Goal: Task Accomplishment & Management: Manage account settings

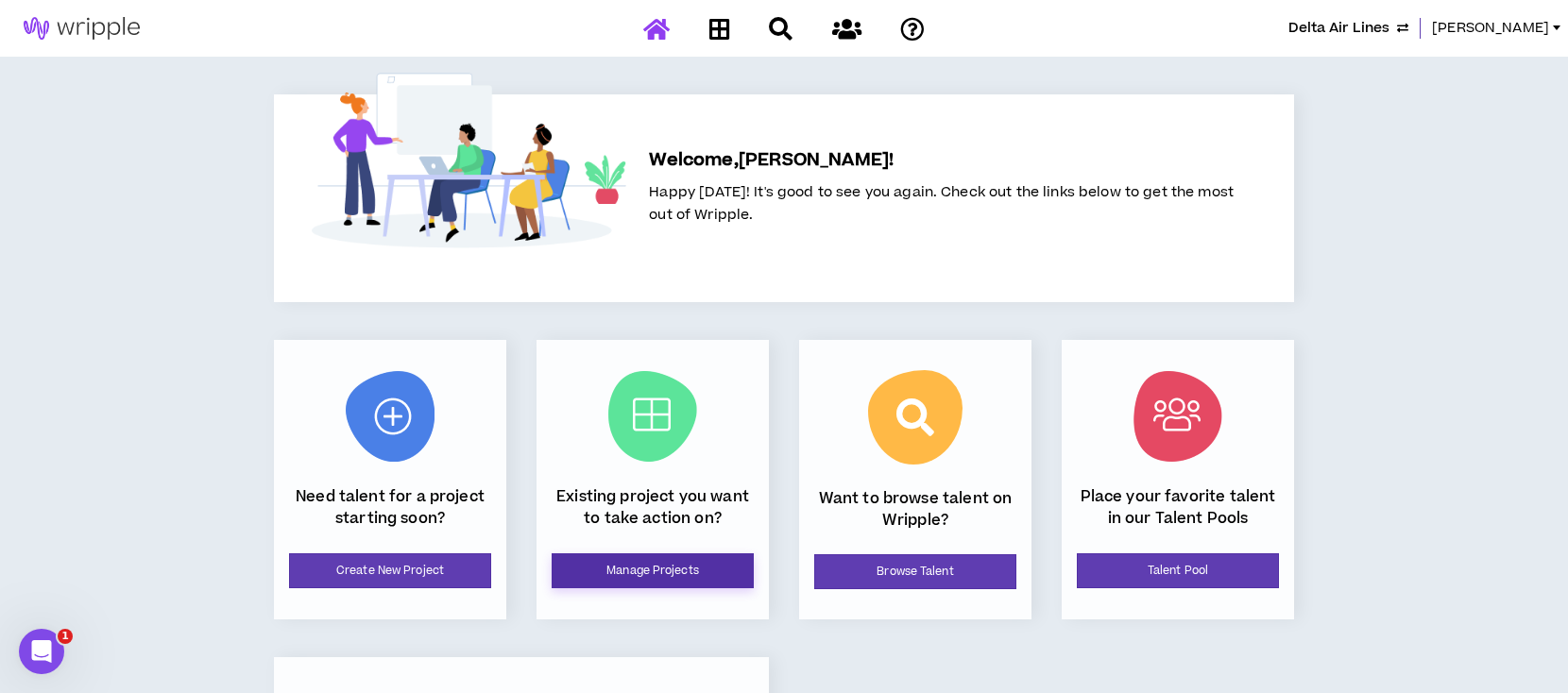
click at [676, 580] on link "Manage Projects" at bounding box center [652, 571] width 202 height 35
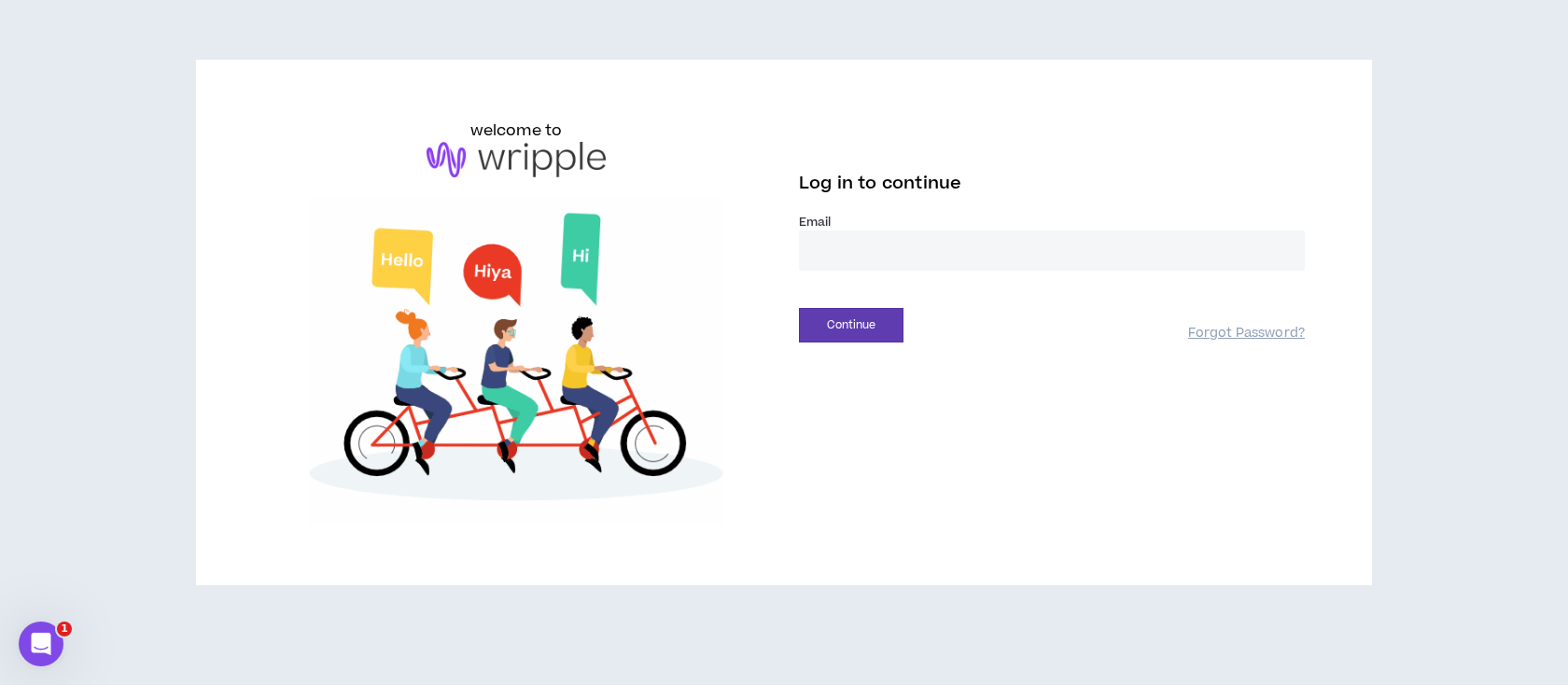
click at [1000, 253] on input "email" at bounding box center [1051, 251] width 506 height 40
type input "**********"
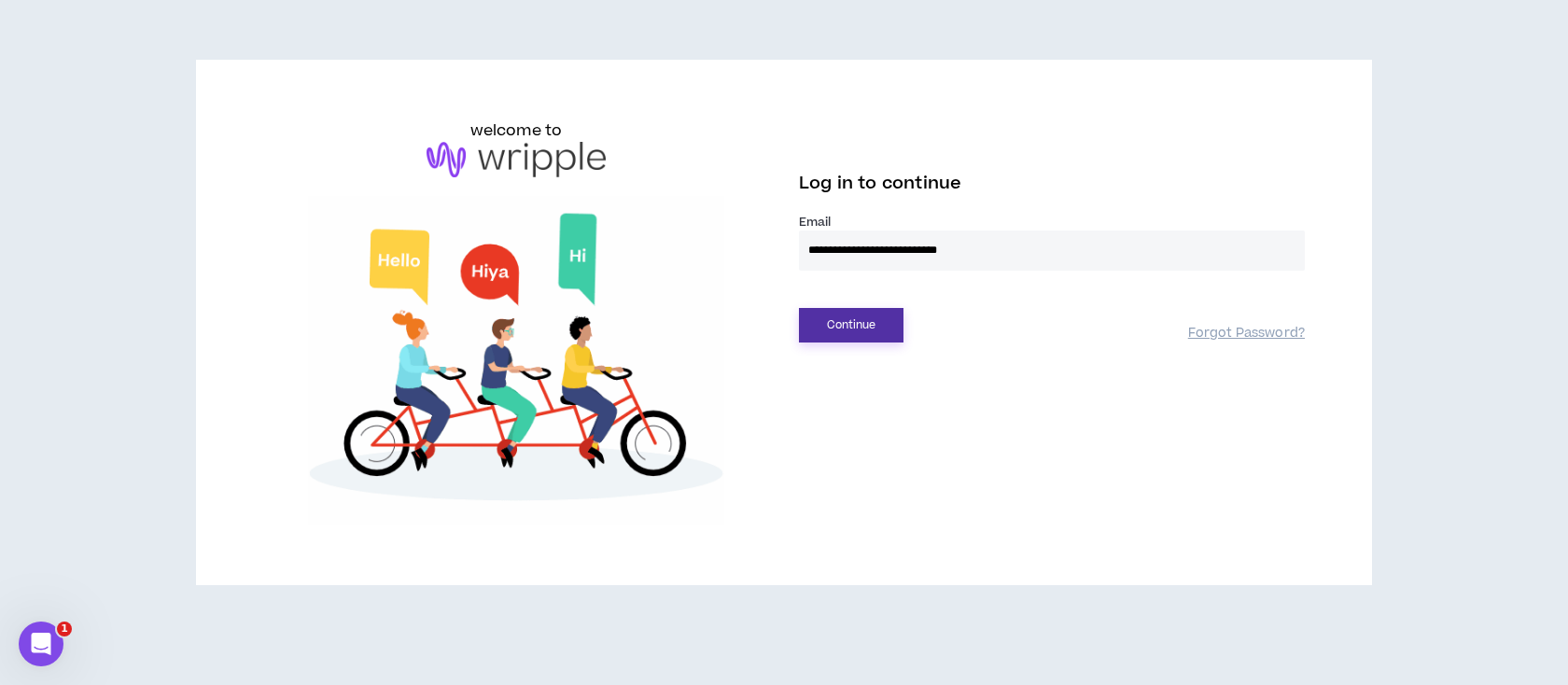
click at [856, 330] on button "Continue" at bounding box center [851, 325] width 104 height 34
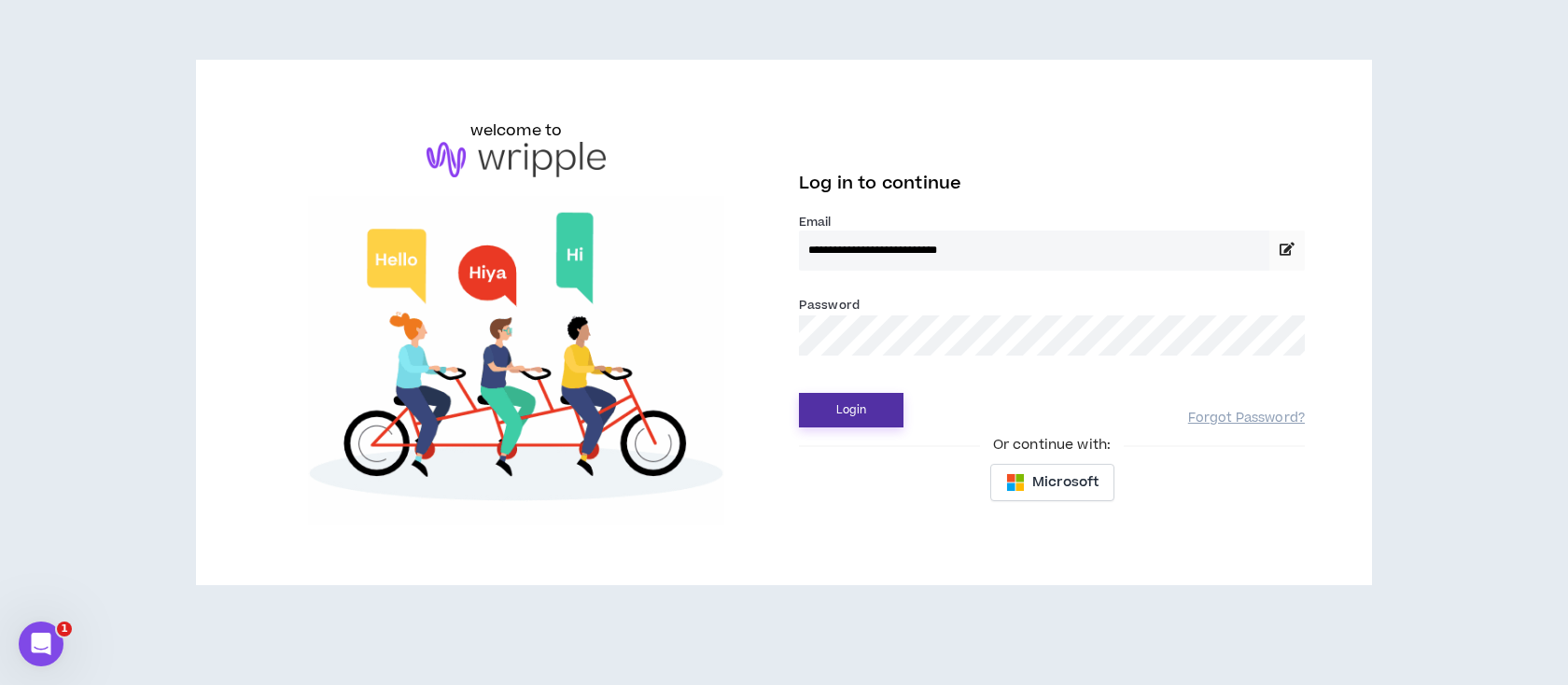
click at [852, 410] on button "Login" at bounding box center [851, 410] width 104 height 34
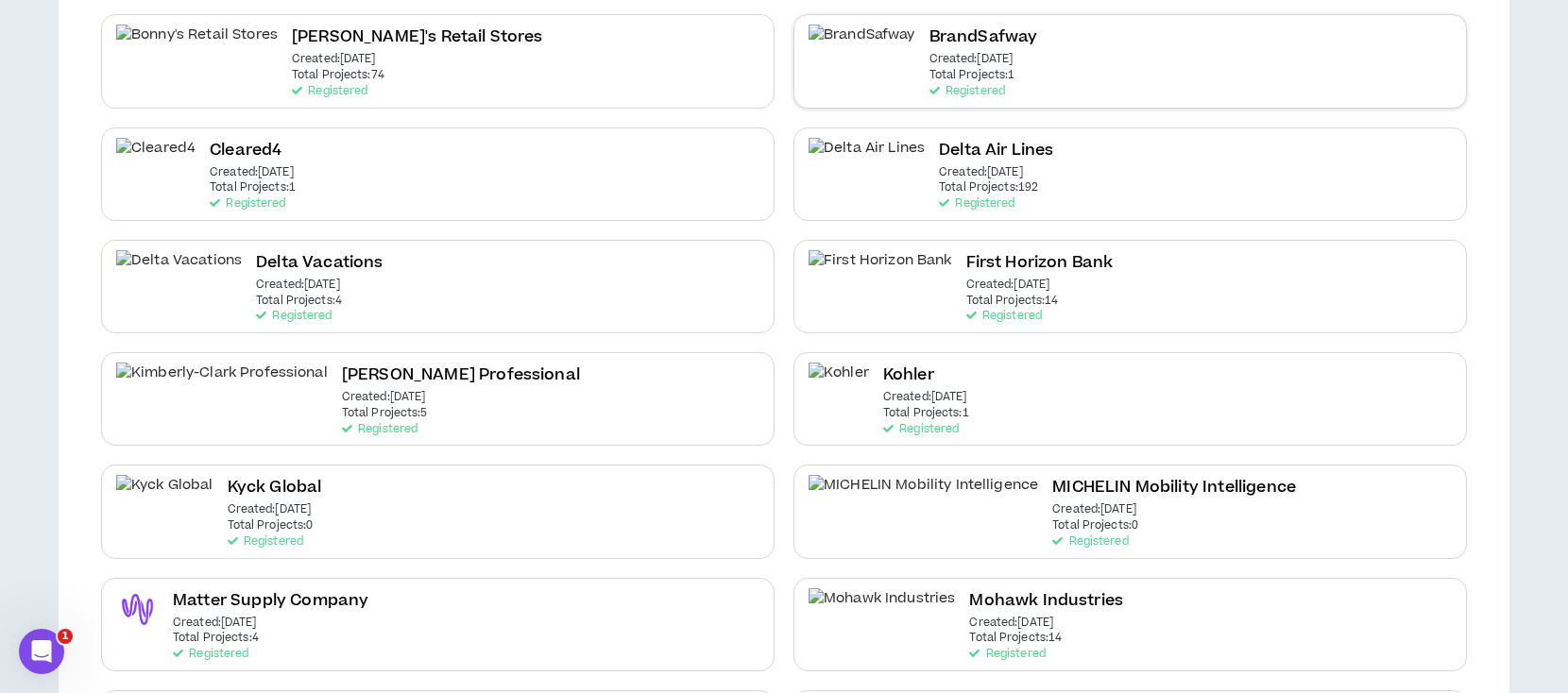
scroll to position [378, 0]
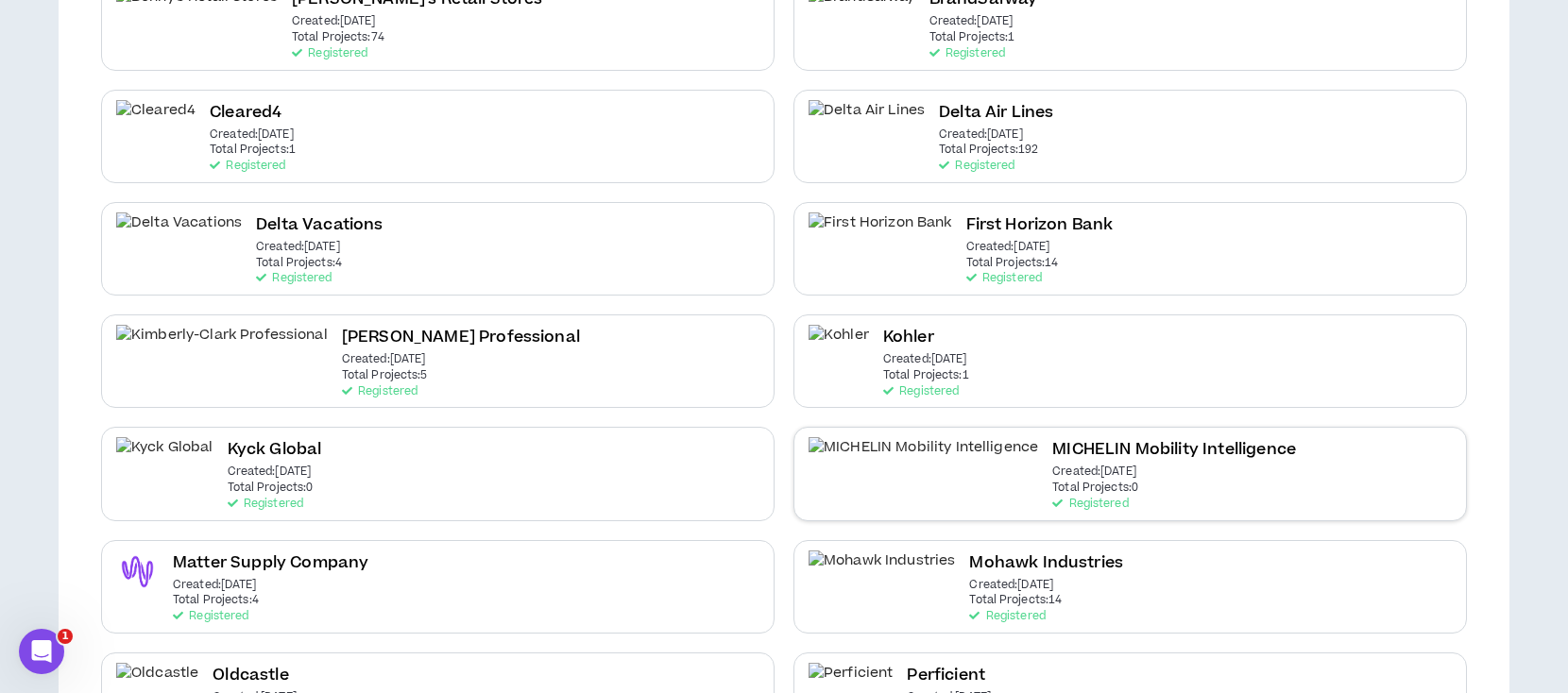
click at [1052, 463] on div "MICHELIN Mobility Intelligence Created: [DATE] Total Projects: 0 Registered" at bounding box center [1173, 473] width 244 height 73
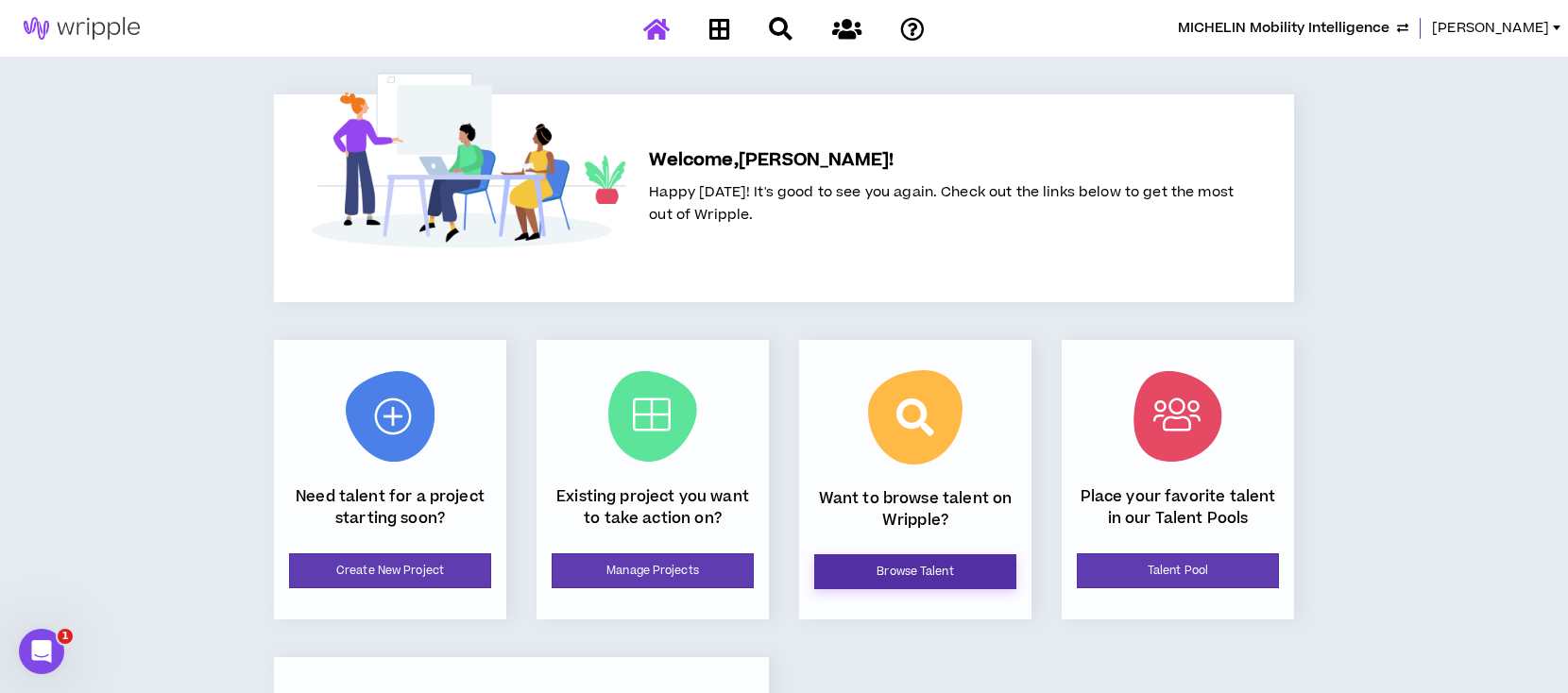
click at [944, 571] on link "Browse Talent" at bounding box center [915, 572] width 202 height 35
click at [1149, 566] on link "Talent Pool" at bounding box center [1177, 571] width 202 height 35
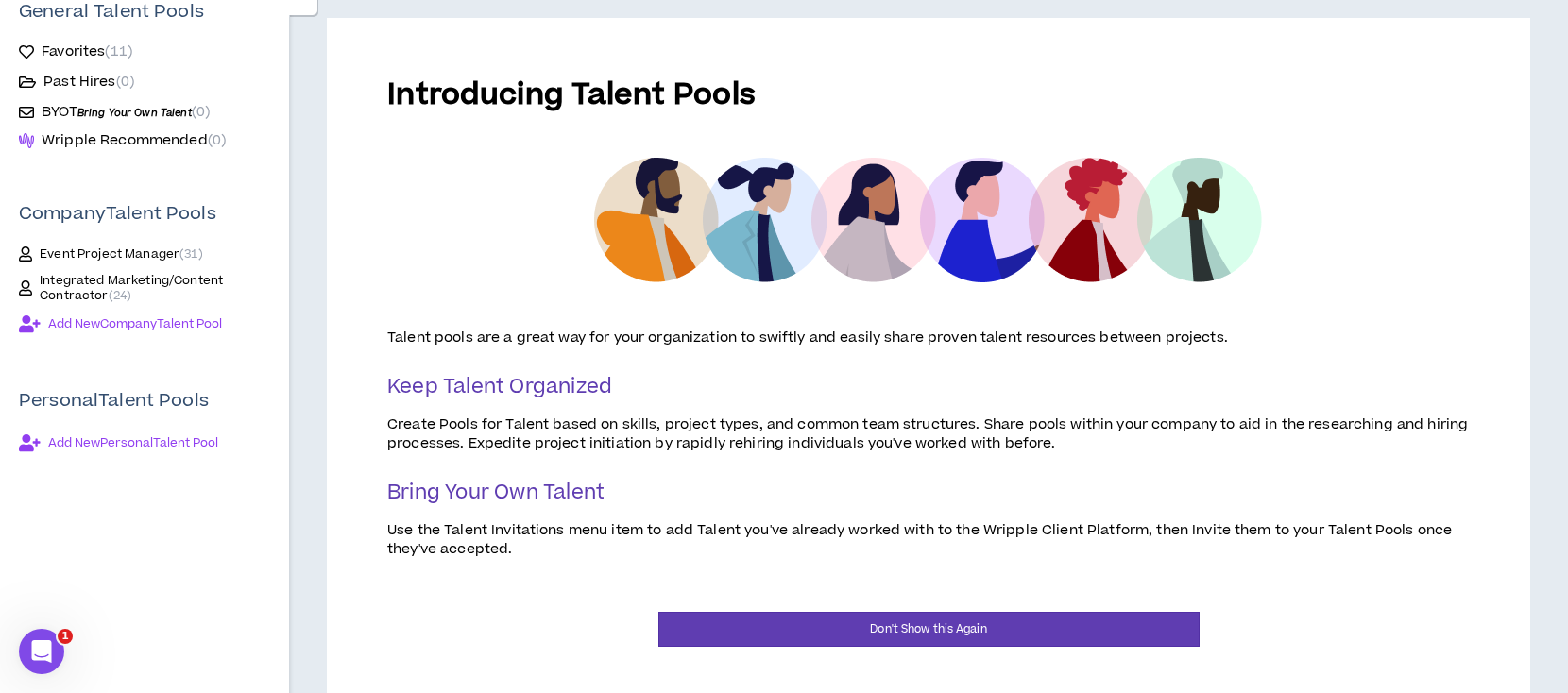
scroll to position [252, 0]
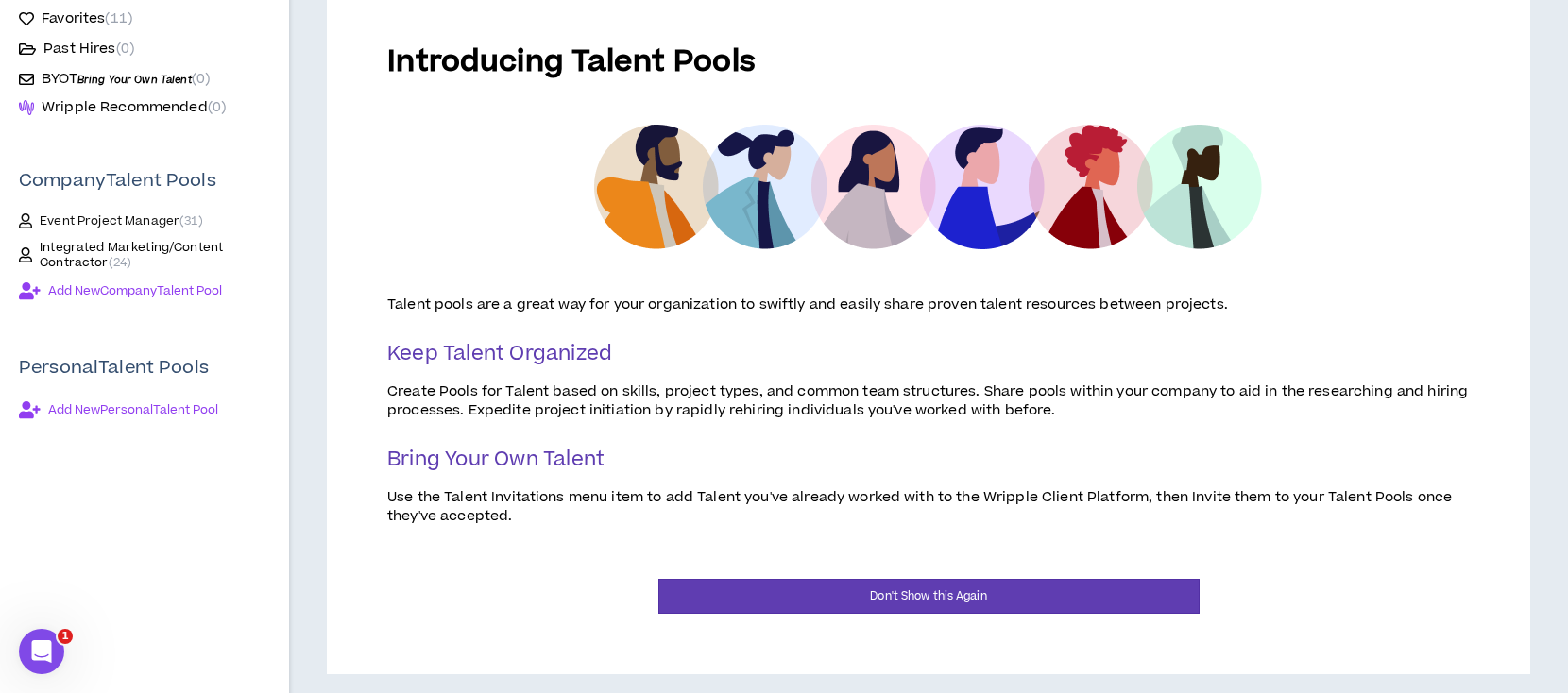
click at [92, 221] on span "Event Project Manager ( 31 )" at bounding box center [121, 221] width 163 height 15
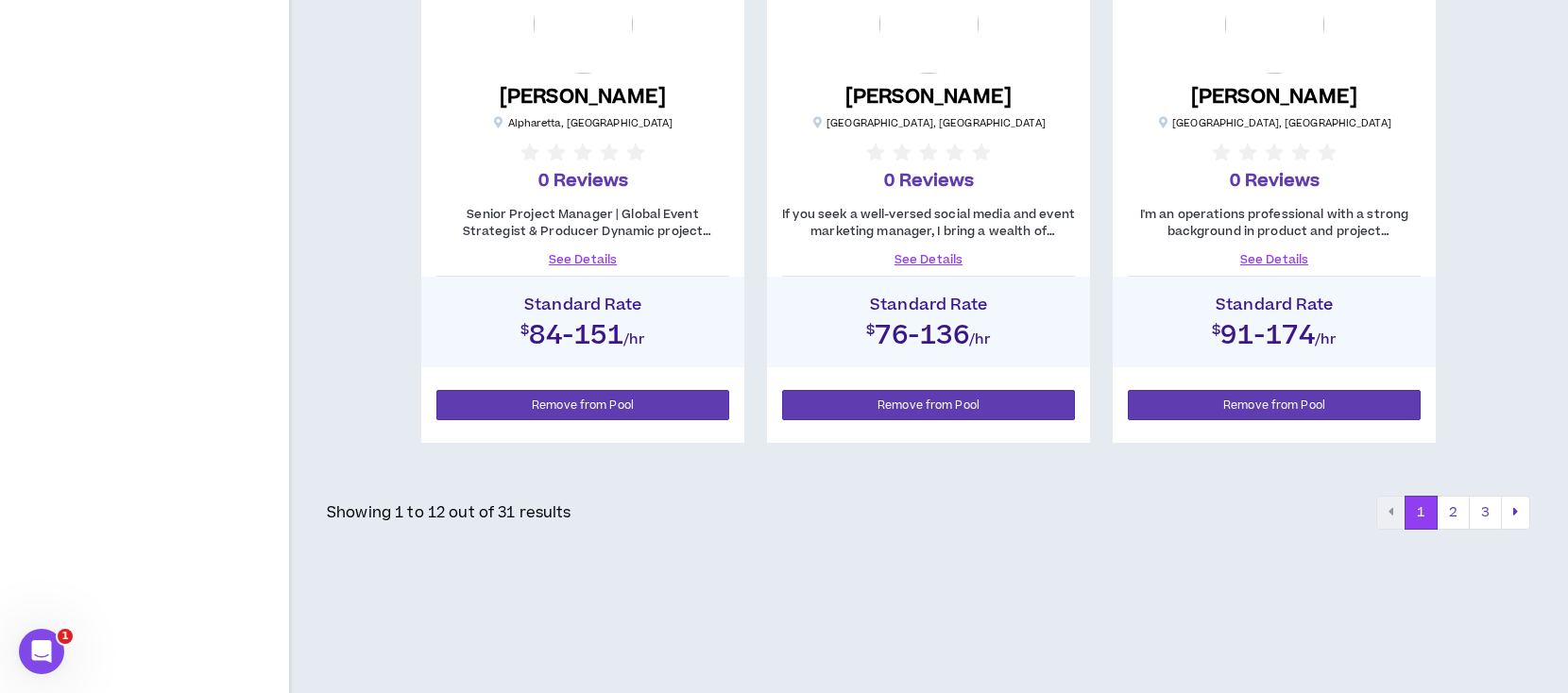
scroll to position [2243, 0]
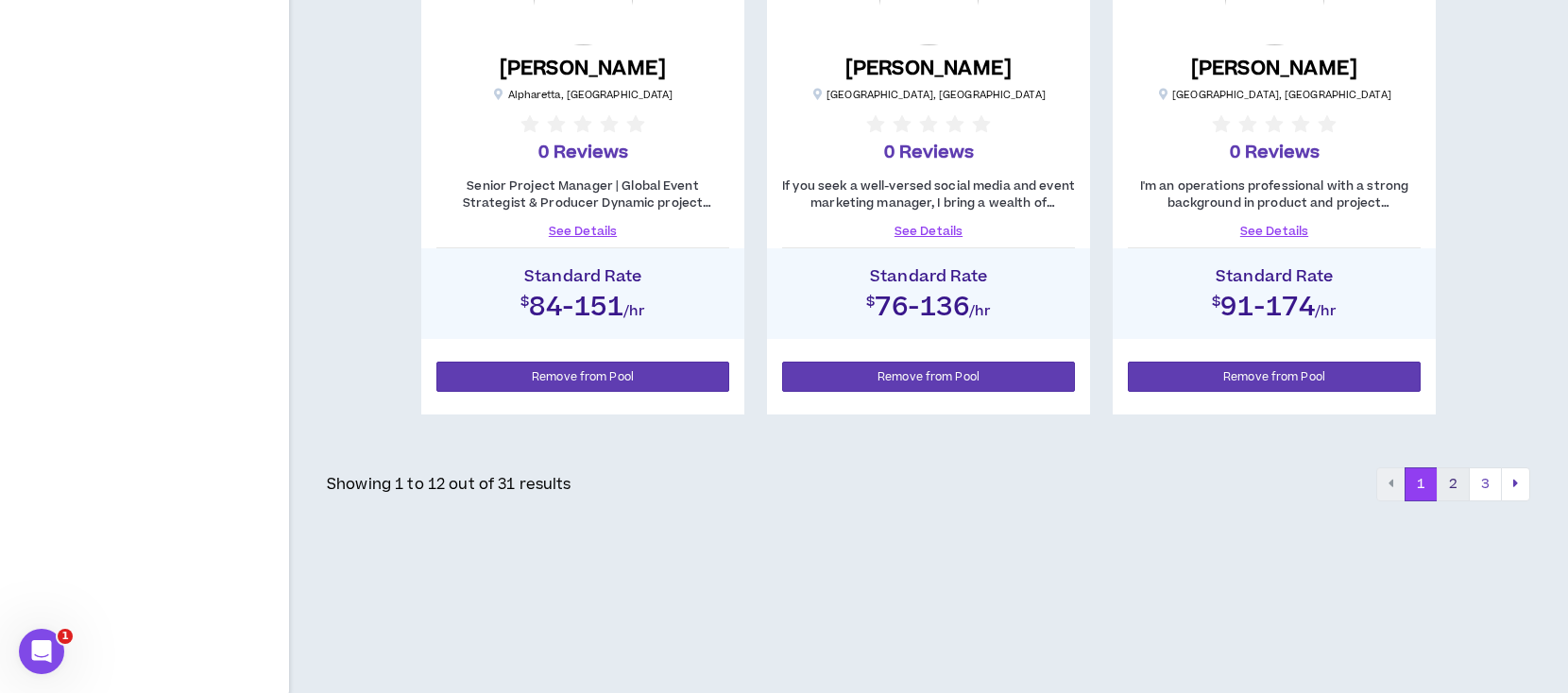
click at [1455, 481] on button "2" at bounding box center [1453, 484] width 33 height 34
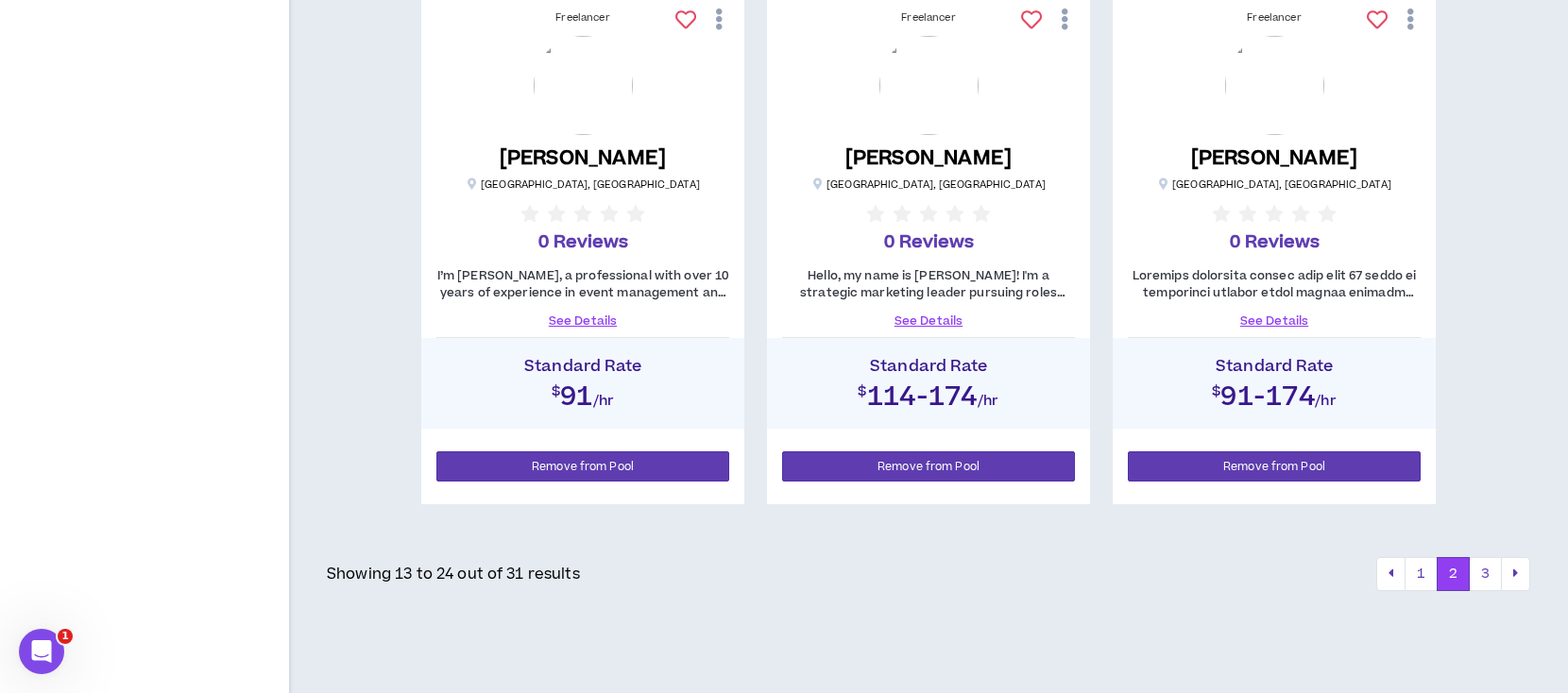
scroll to position [2243, 0]
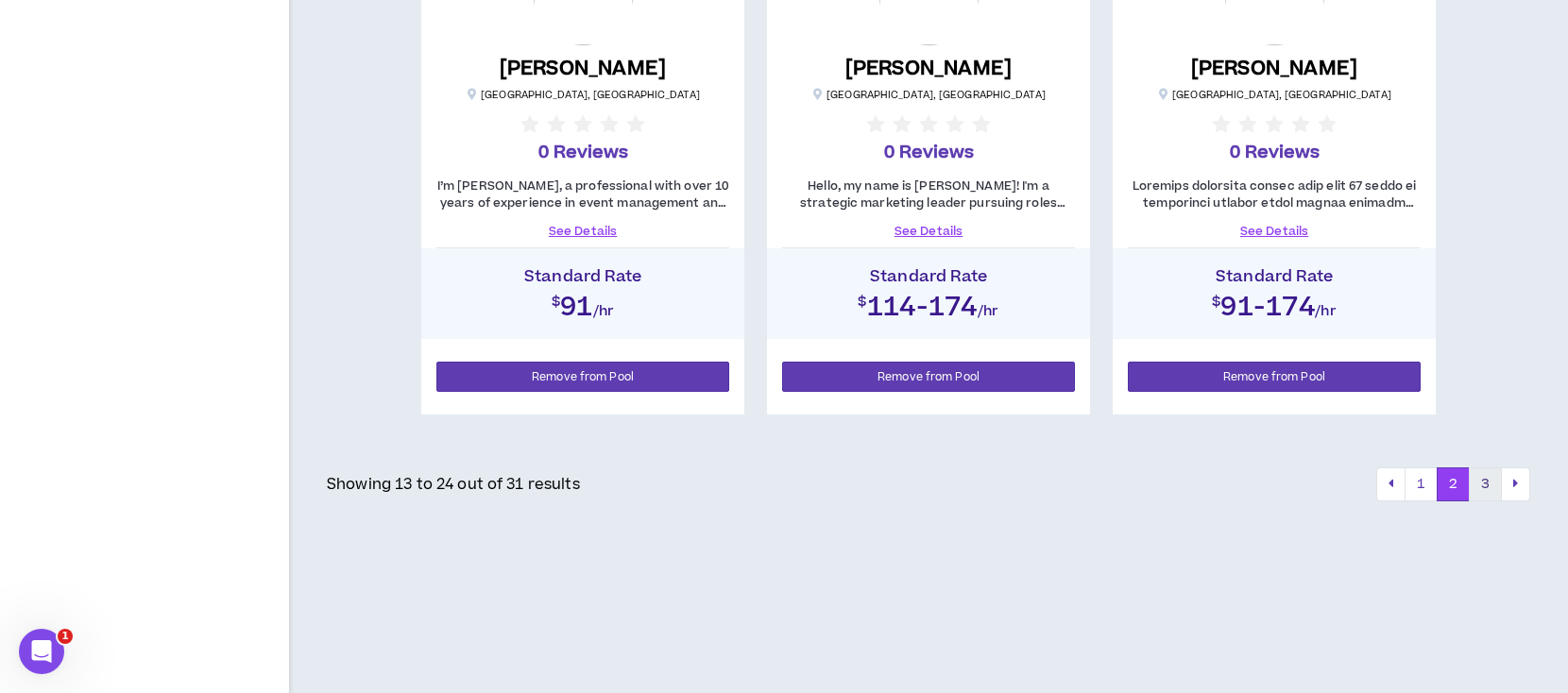
click at [1481, 482] on button "3" at bounding box center [1484, 484] width 33 height 34
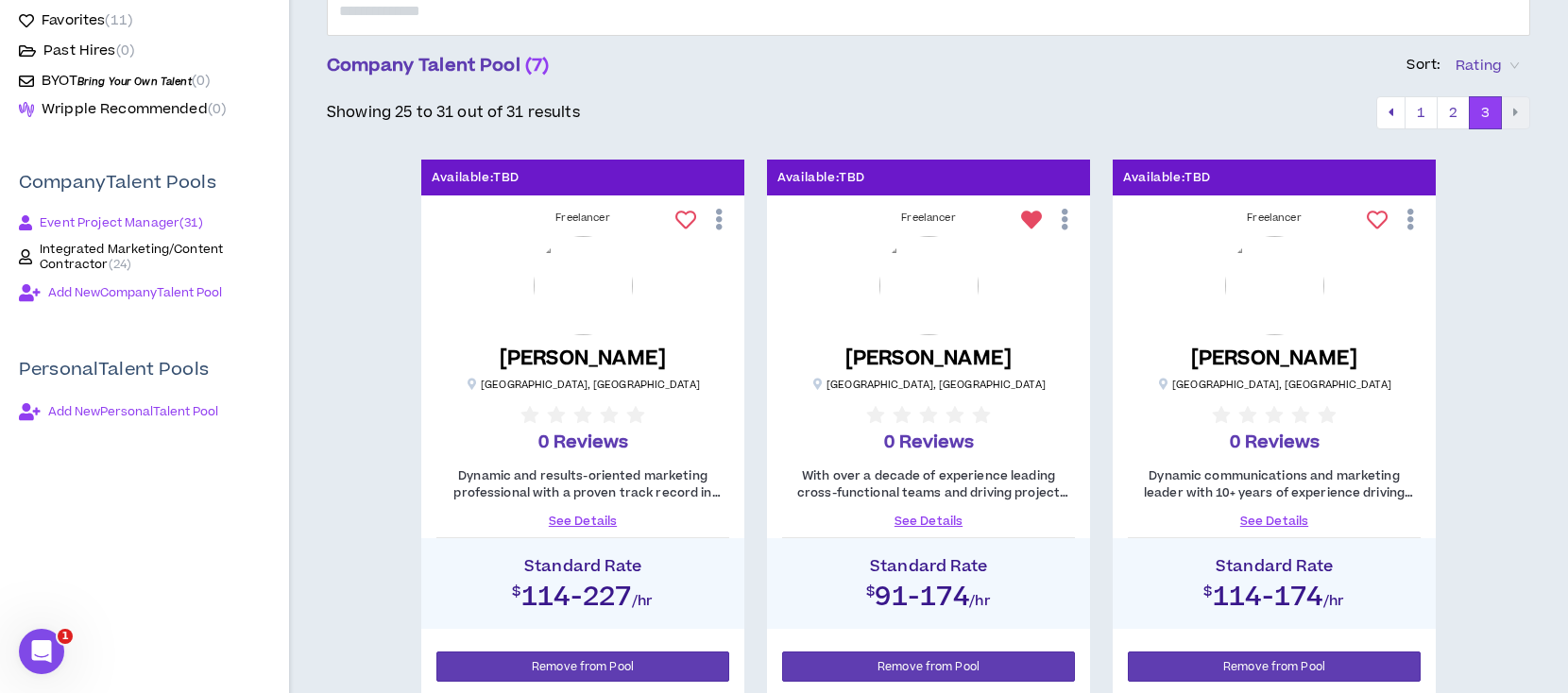
scroll to position [252, 0]
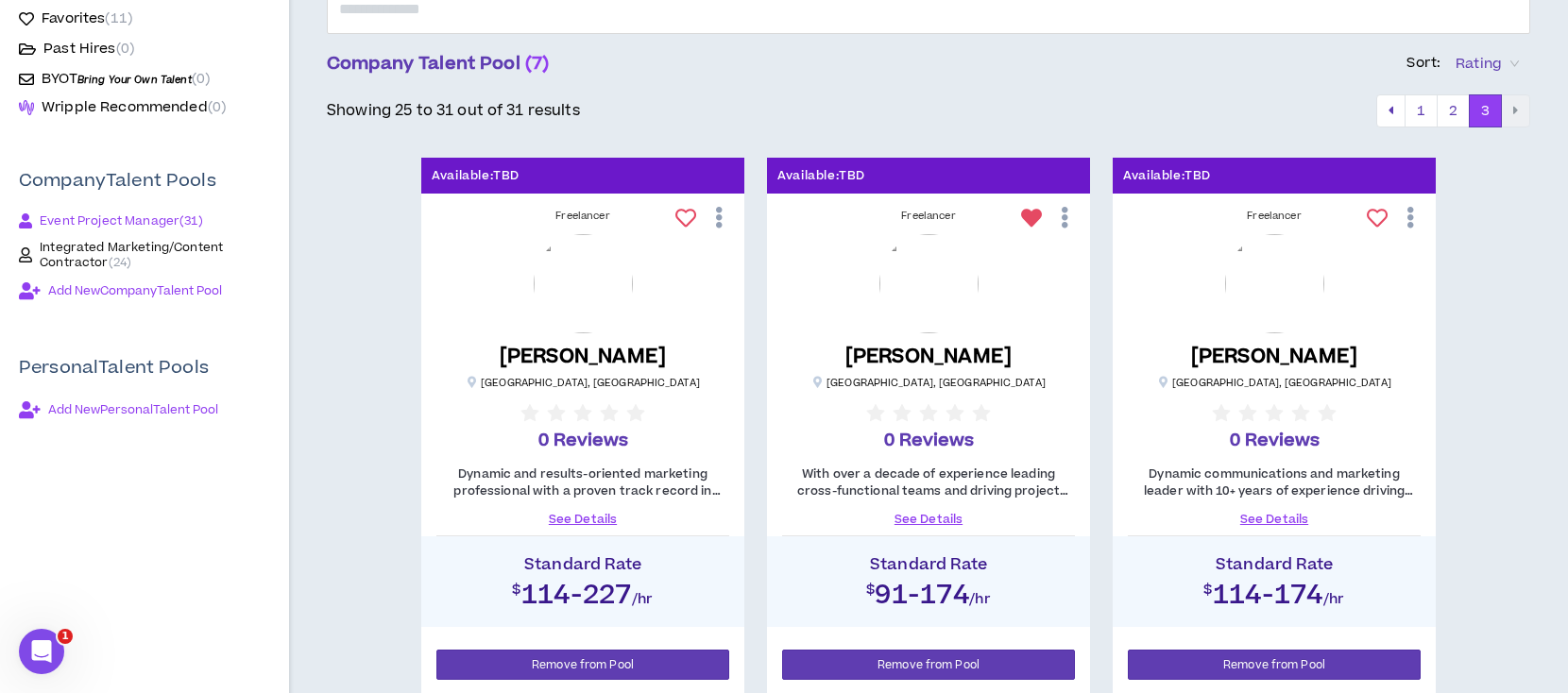
click at [59, 246] on span "Integrated Marketing/Content Contractor ( 24 )" at bounding box center [155, 255] width 231 height 30
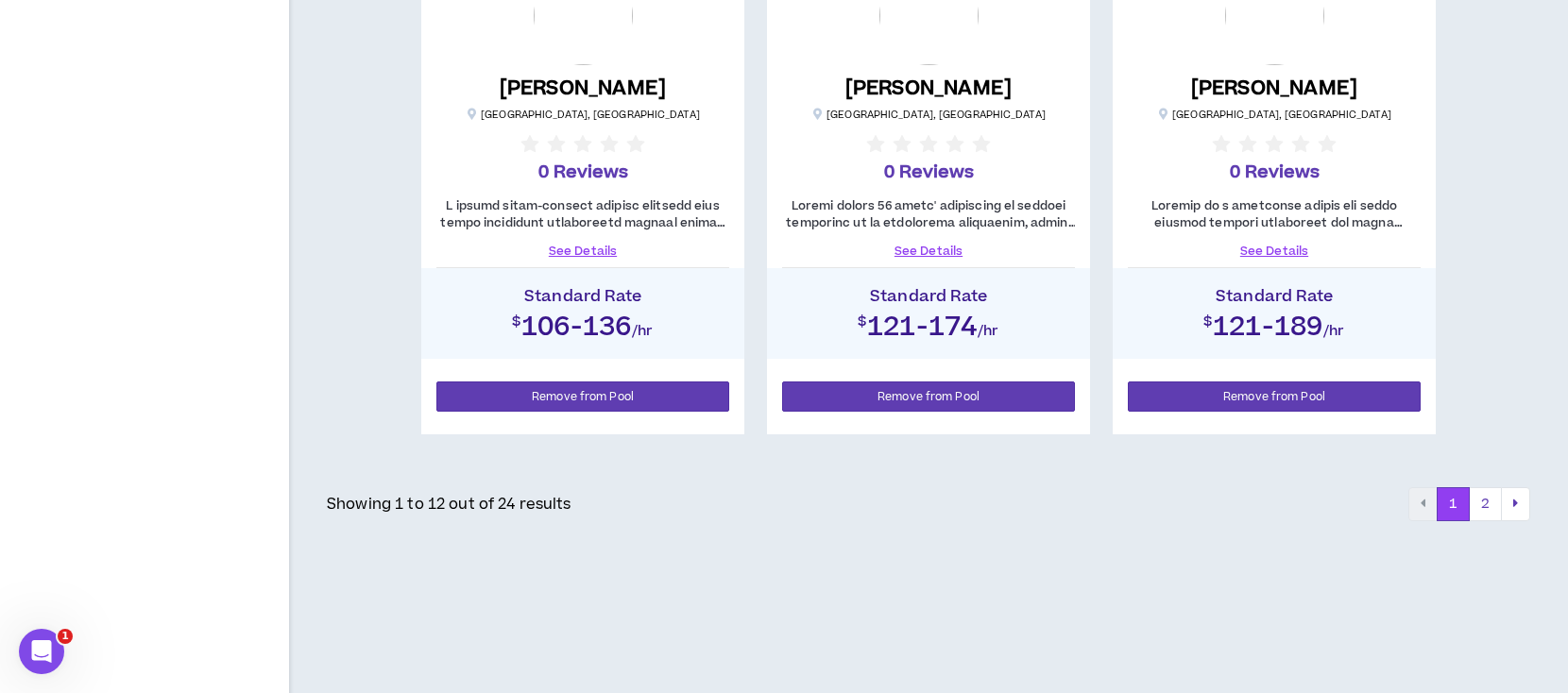
scroll to position [2243, 0]
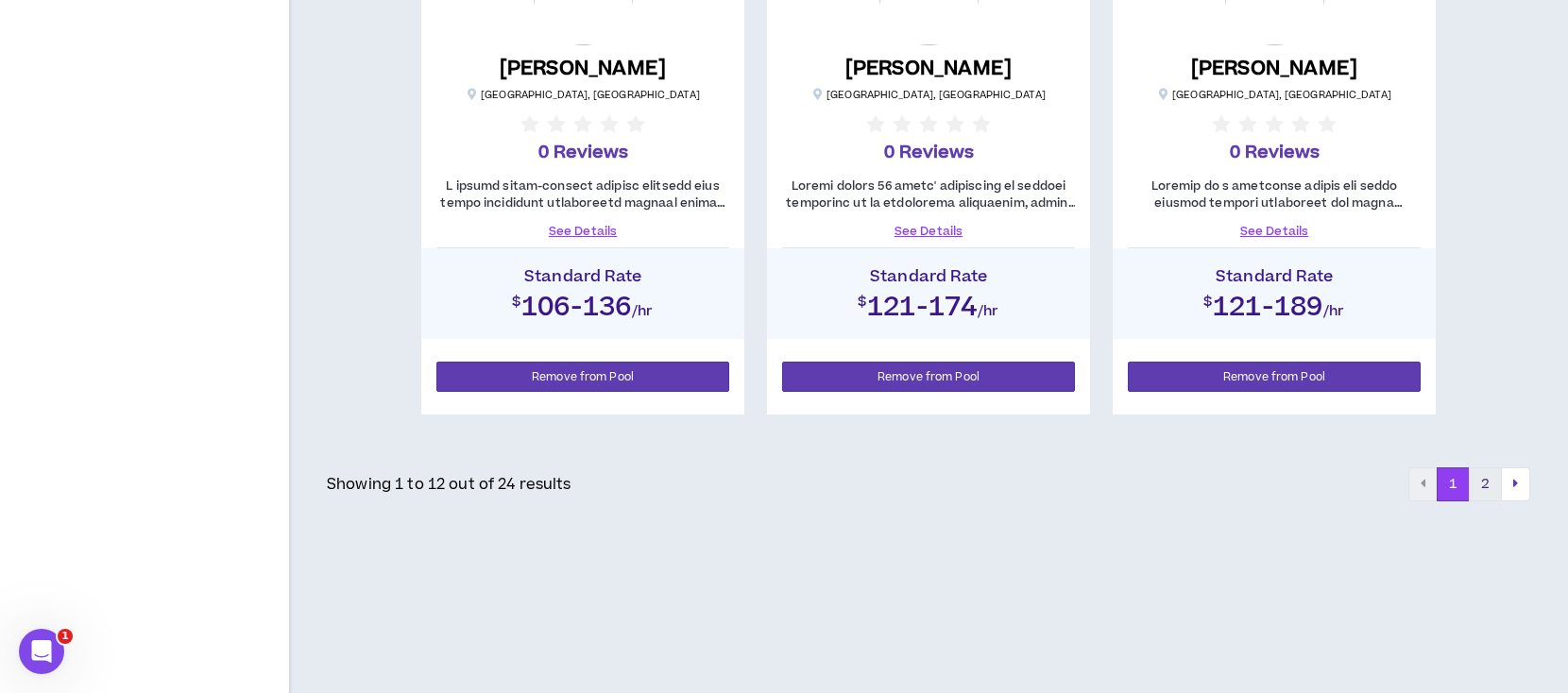
click at [1486, 480] on button "2" at bounding box center [1484, 484] width 33 height 34
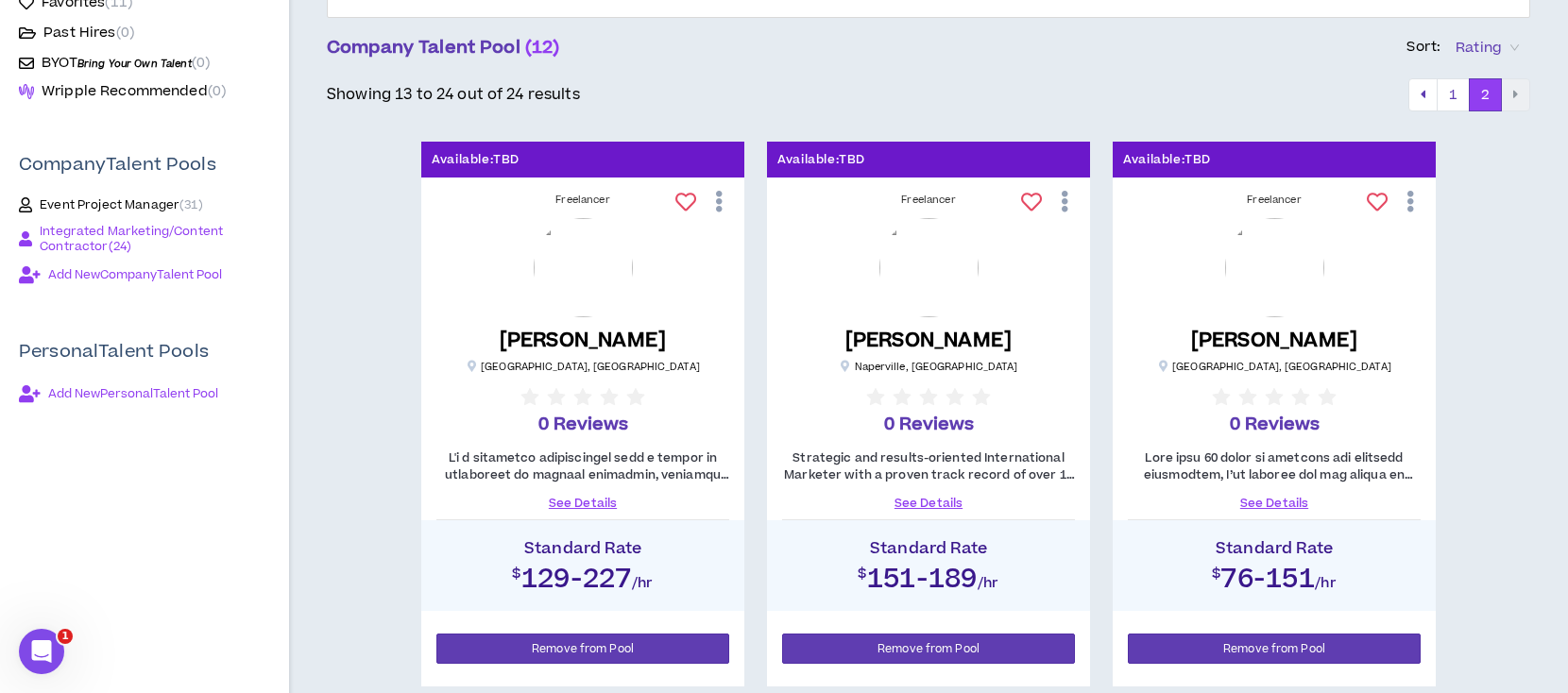
scroll to position [252, 0]
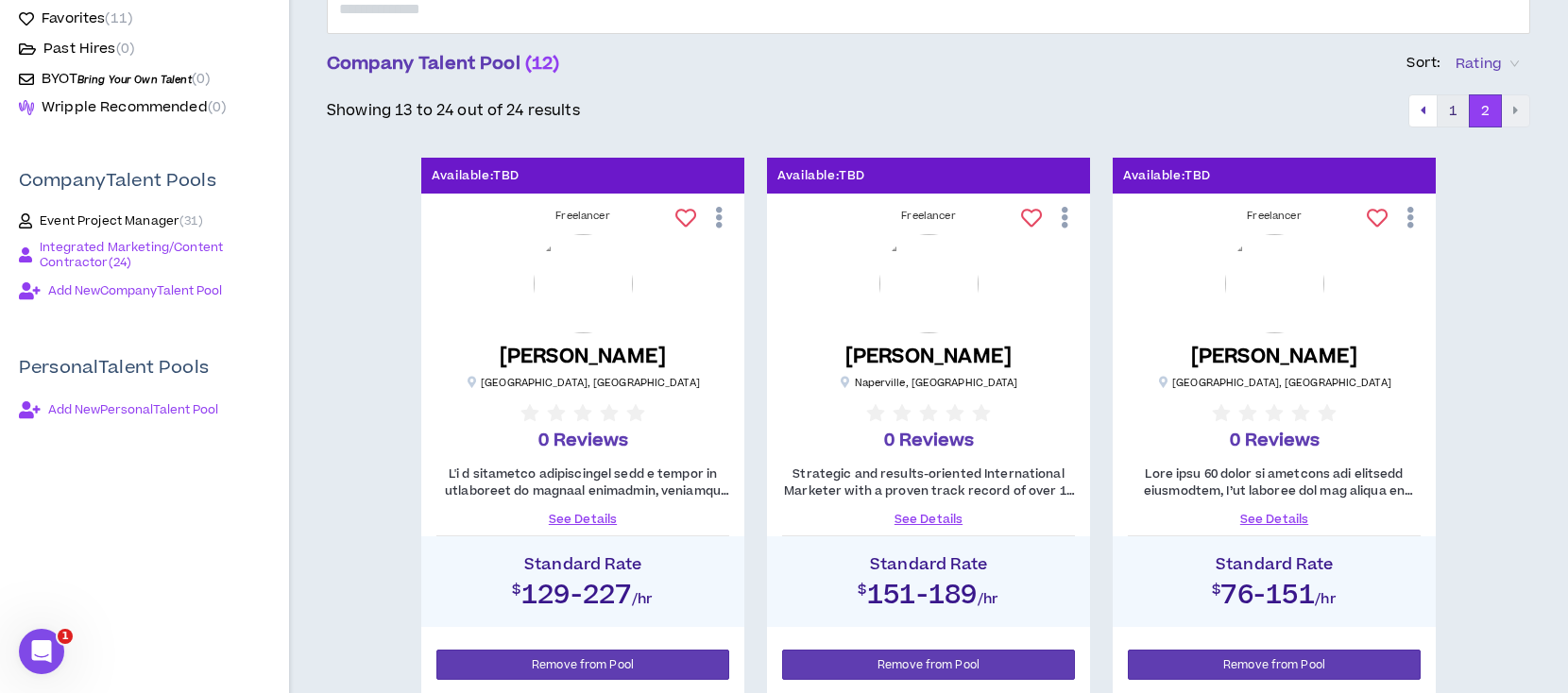
click at [1446, 105] on button "1" at bounding box center [1453, 111] width 33 height 34
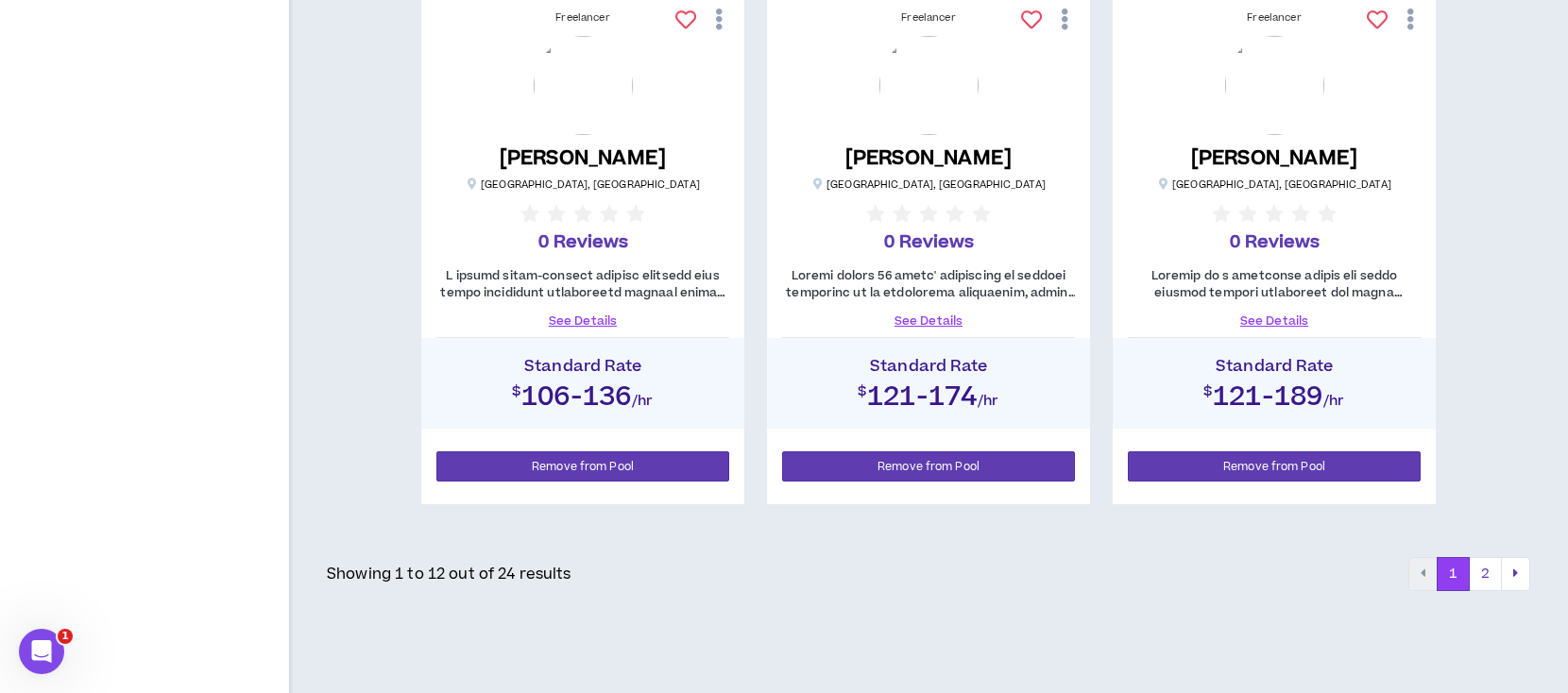
scroll to position [2243, 0]
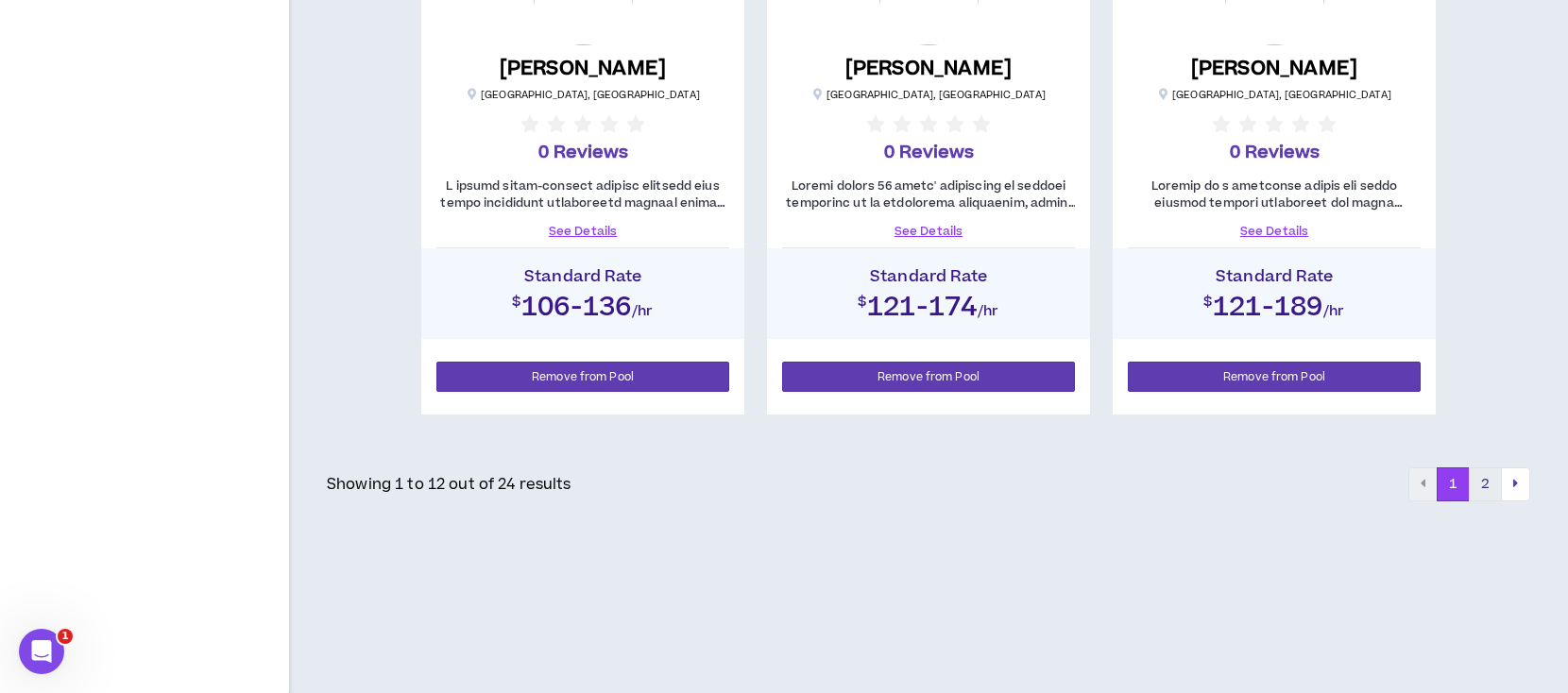
click at [1485, 475] on button "2" at bounding box center [1484, 484] width 33 height 34
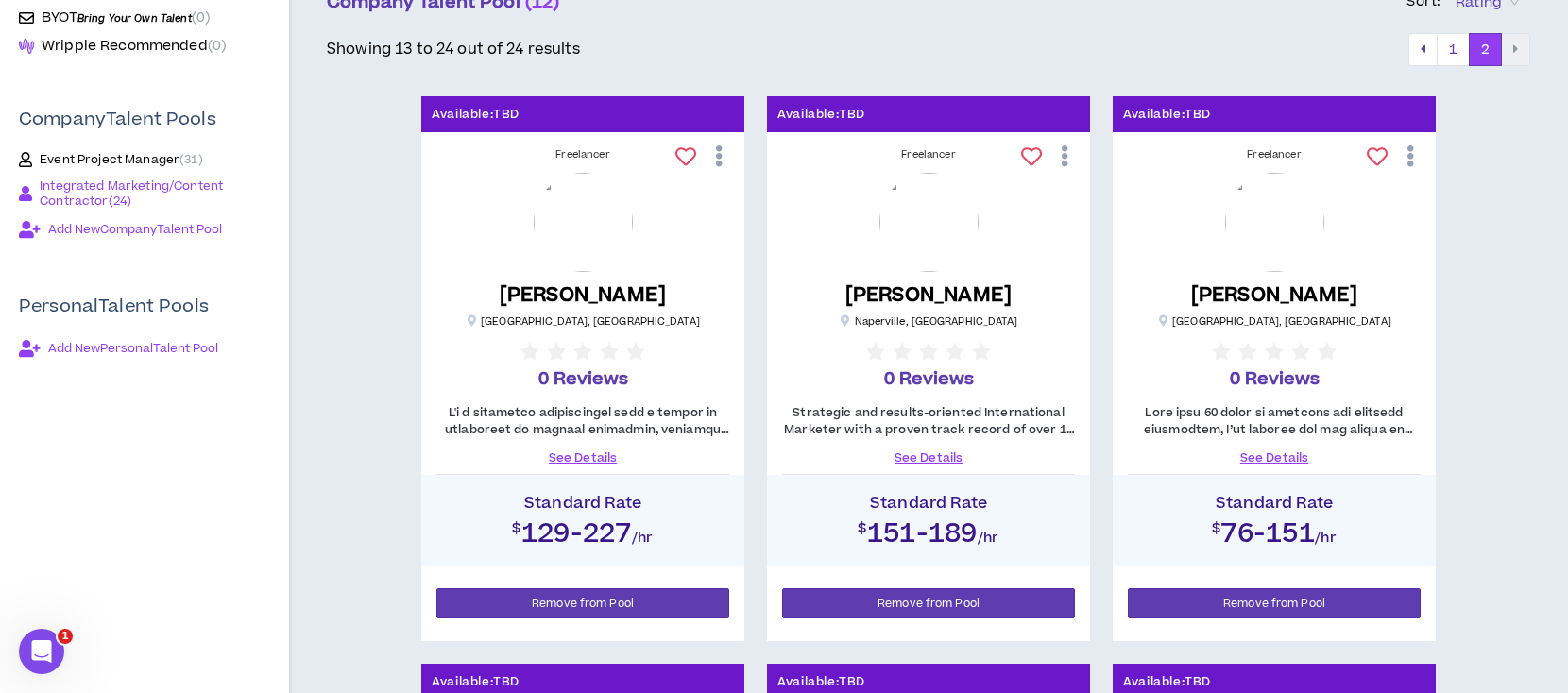
scroll to position [228, 0]
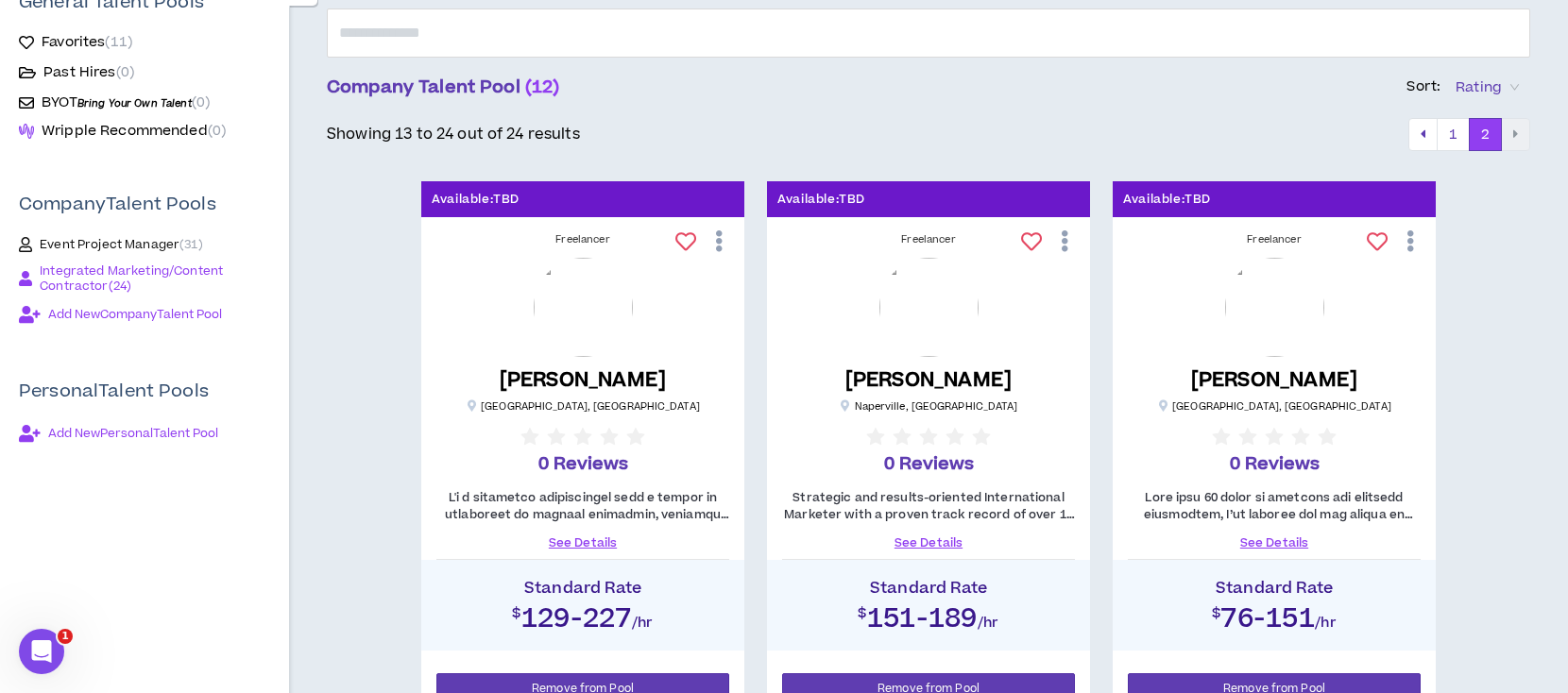
click at [140, 243] on span "Event Project Manager ( 31 )" at bounding box center [121, 244] width 163 height 15
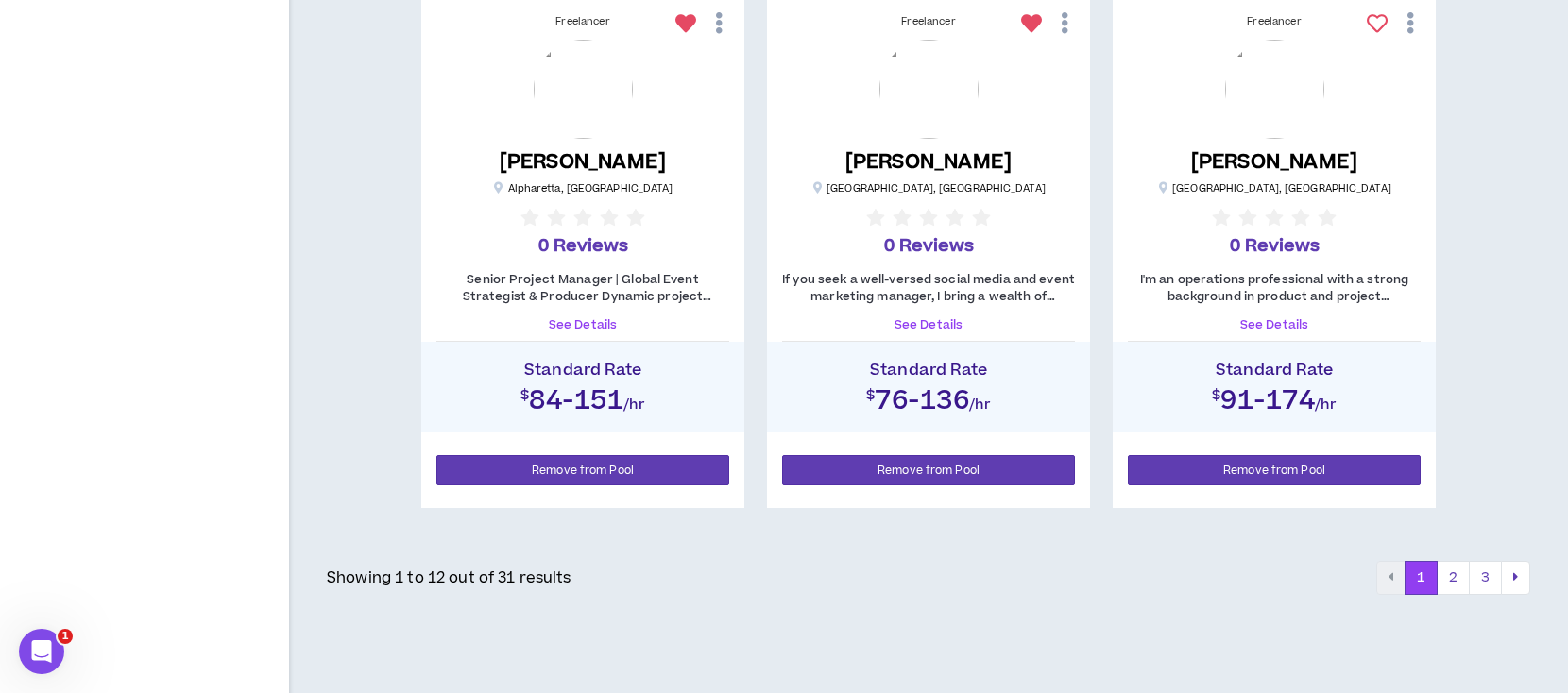
scroll to position [2243, 0]
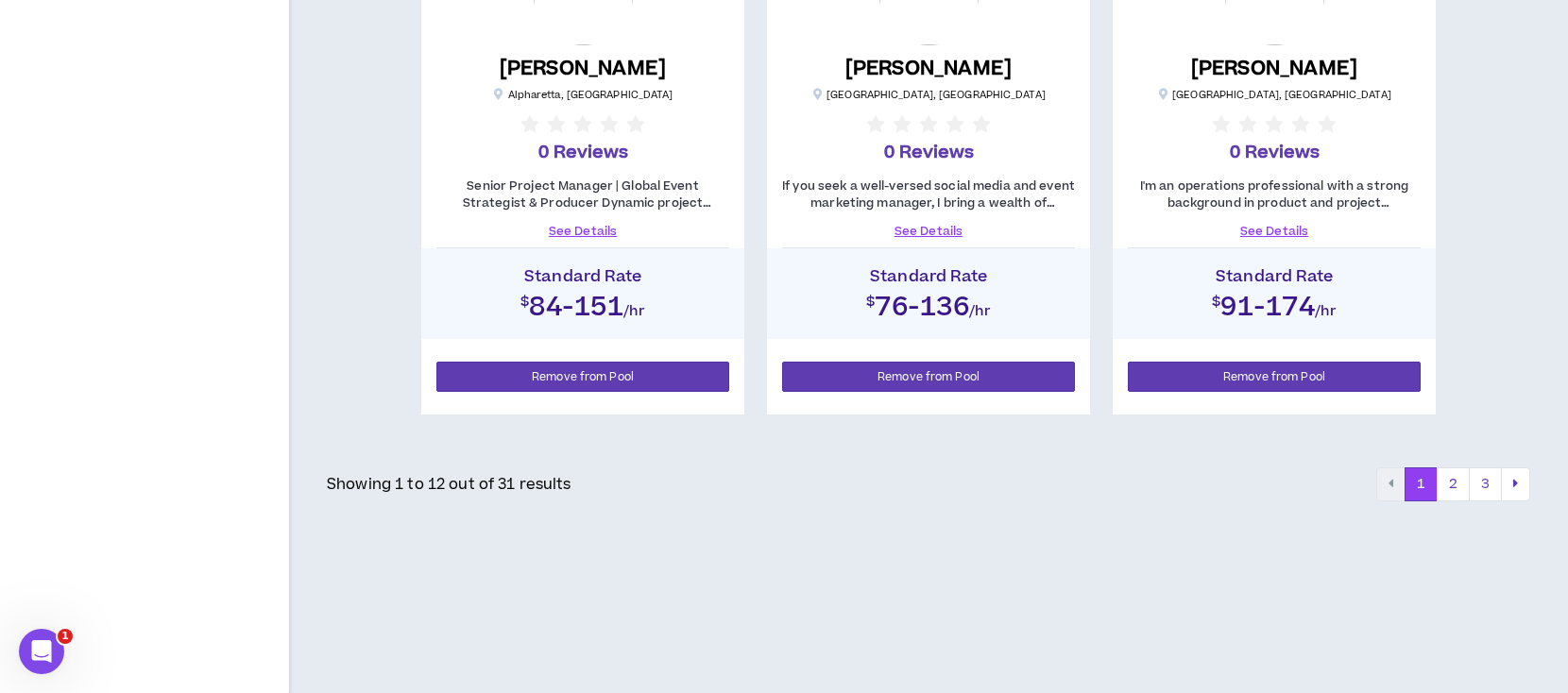
click at [1446, 484] on button "2" at bounding box center [1453, 484] width 33 height 34
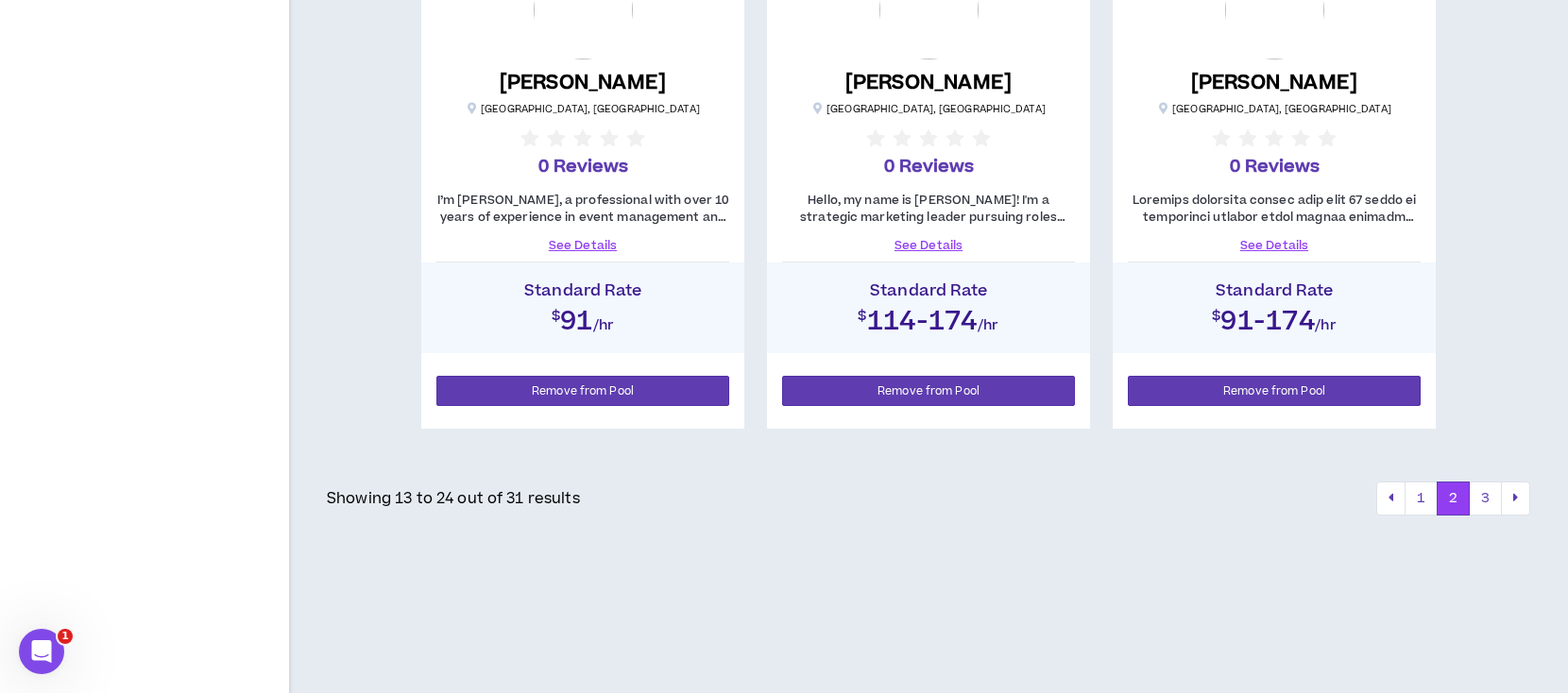
scroll to position [2243, 0]
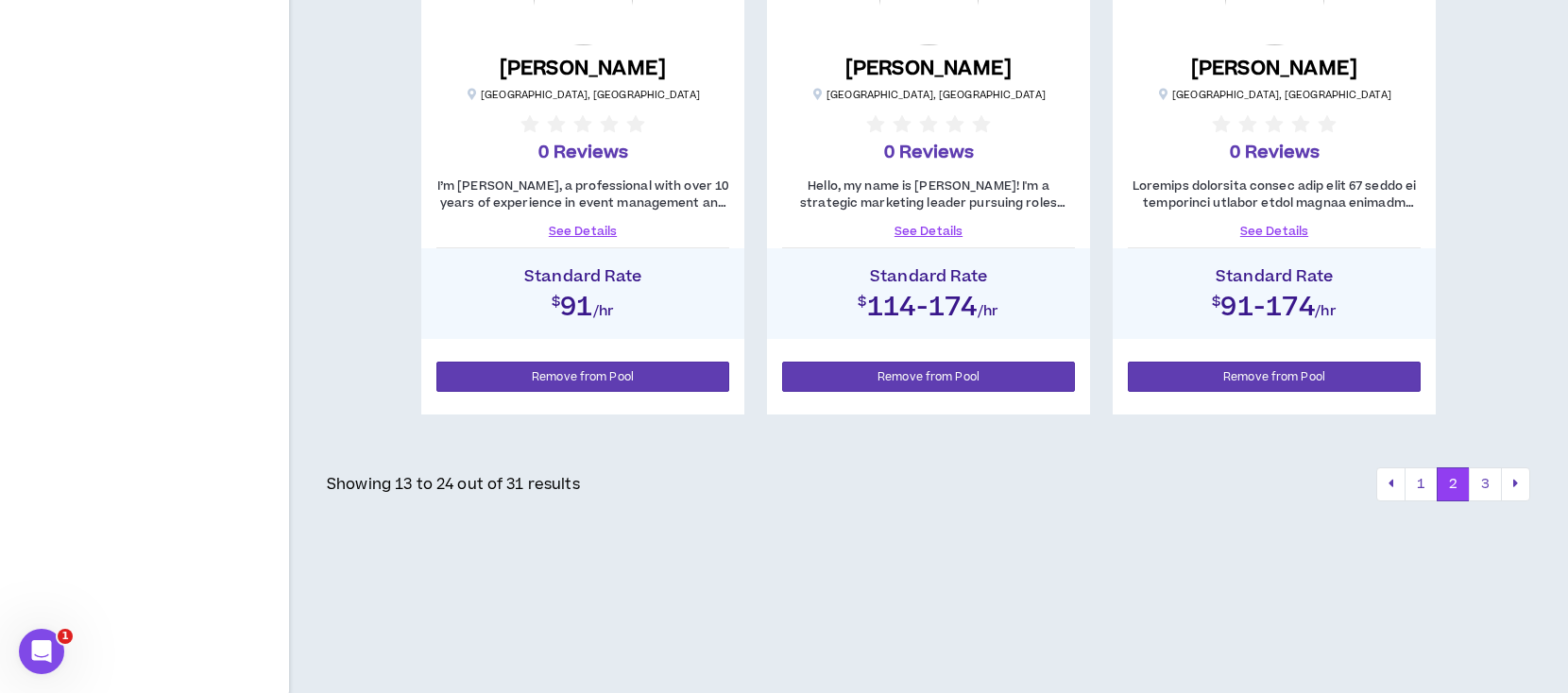
click at [1485, 486] on button "3" at bounding box center [1484, 484] width 33 height 34
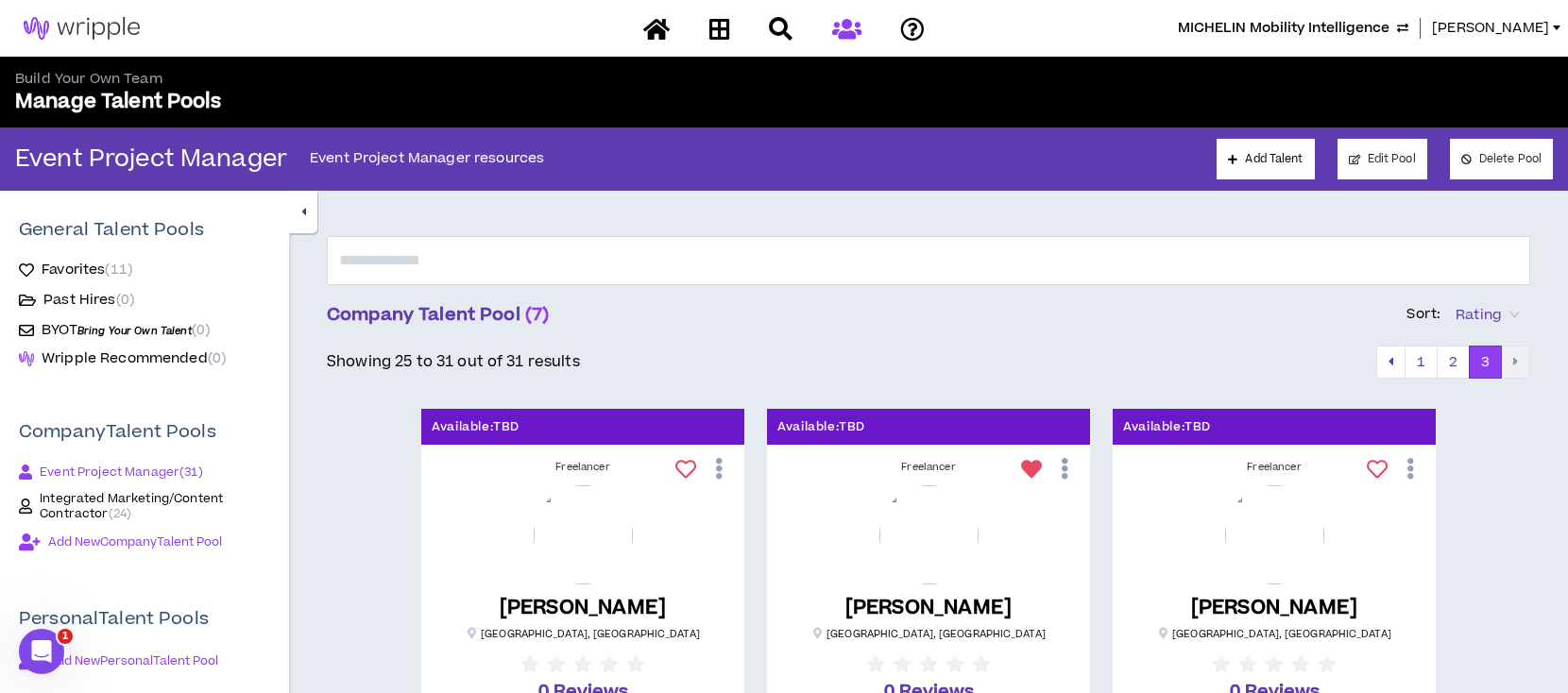
click at [1351, 26] on span "MICHELIN Mobility Intelligence" at bounding box center [1284, 28] width 212 height 21
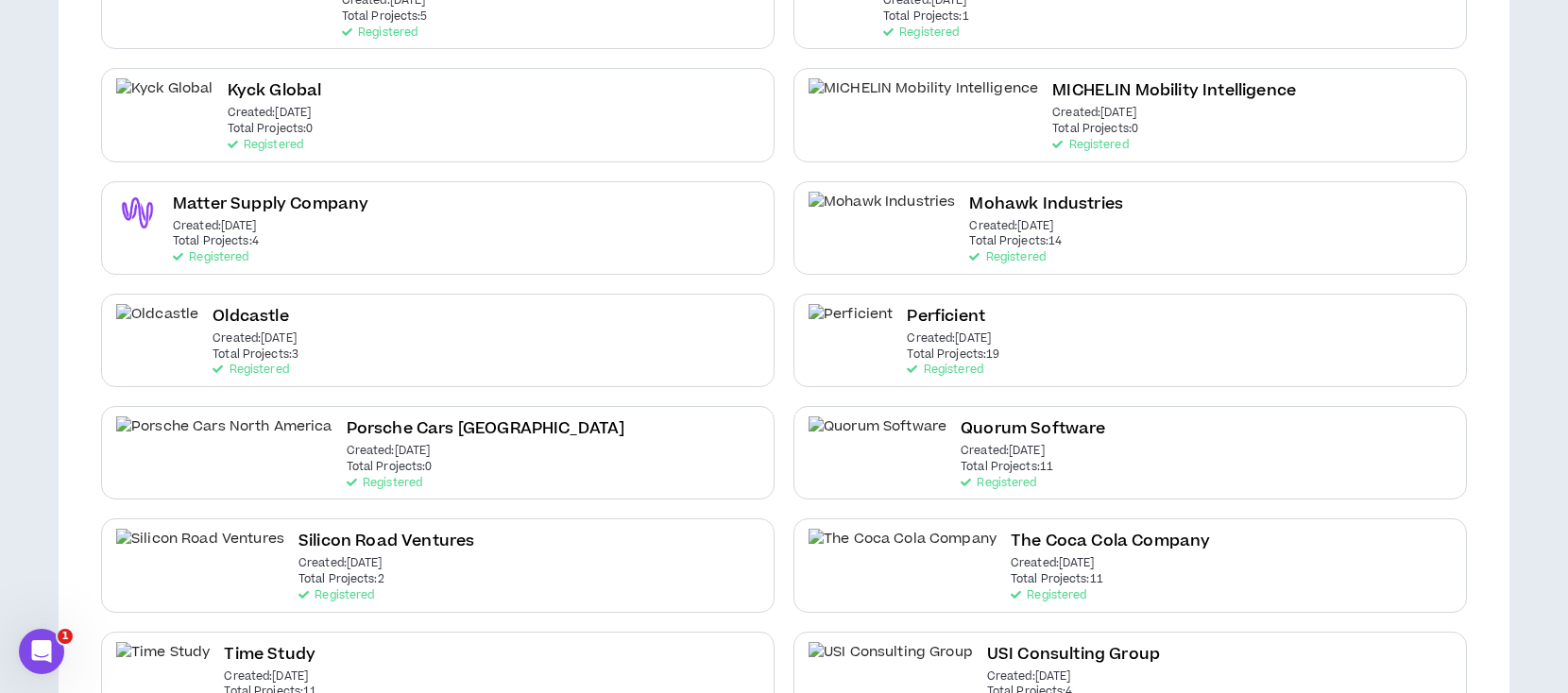
scroll to position [756, 0]
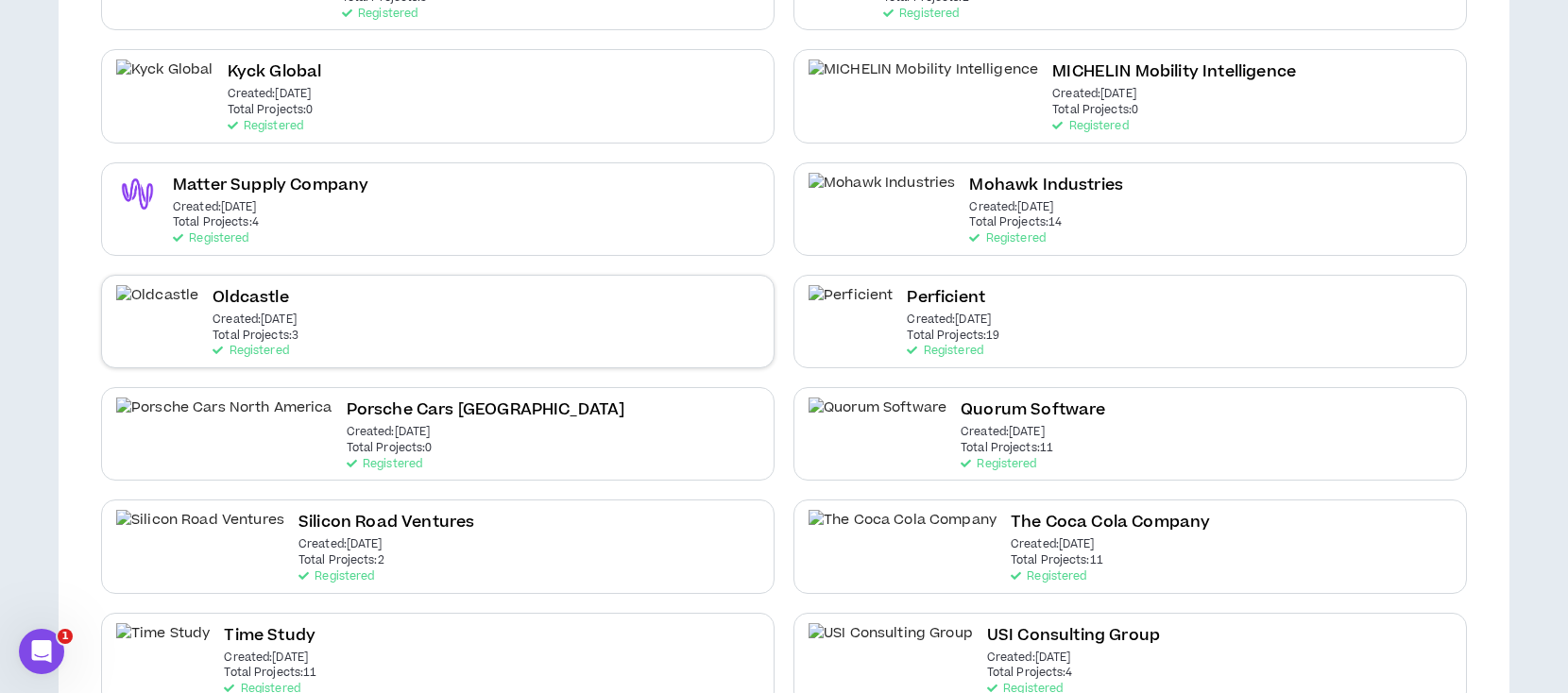
click at [221, 300] on h2 "Oldcastle" at bounding box center [251, 298] width 76 height 26
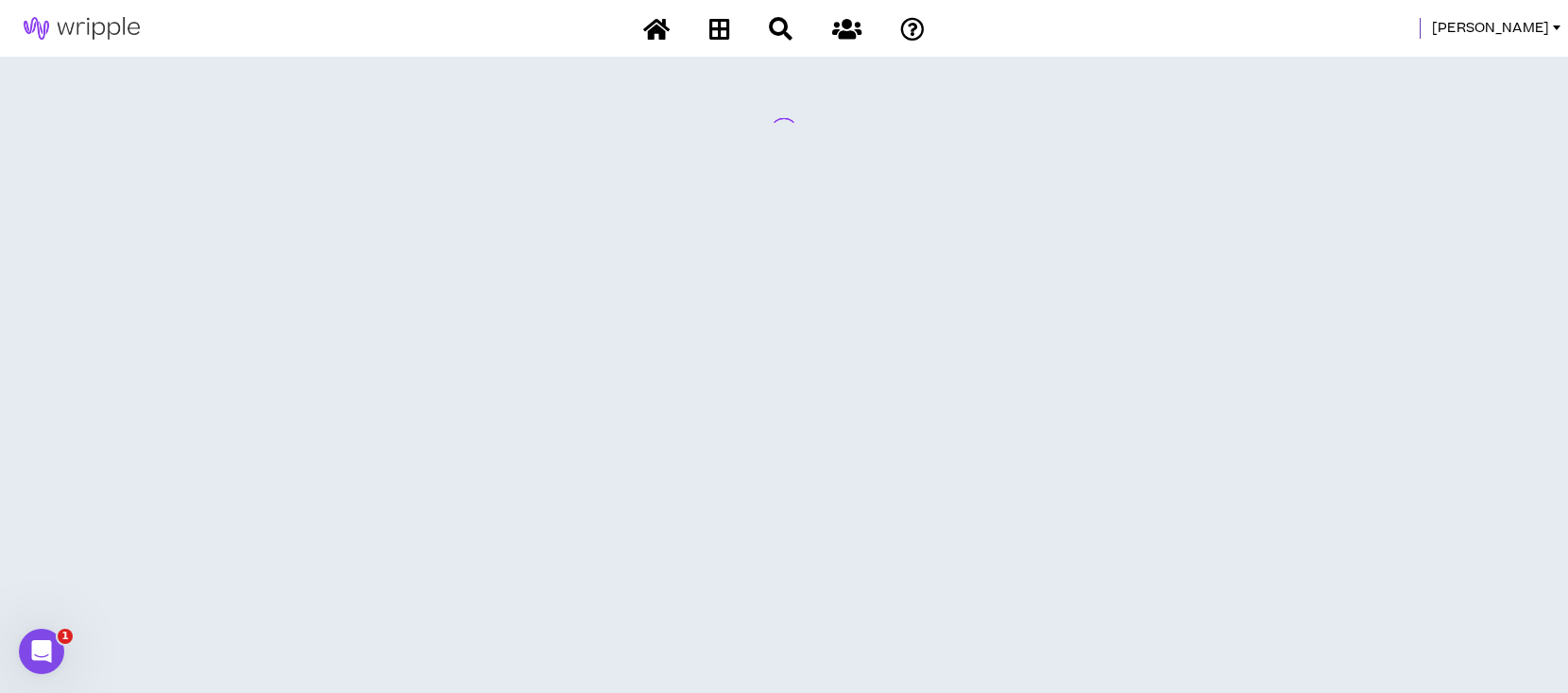
scroll to position [0, 0]
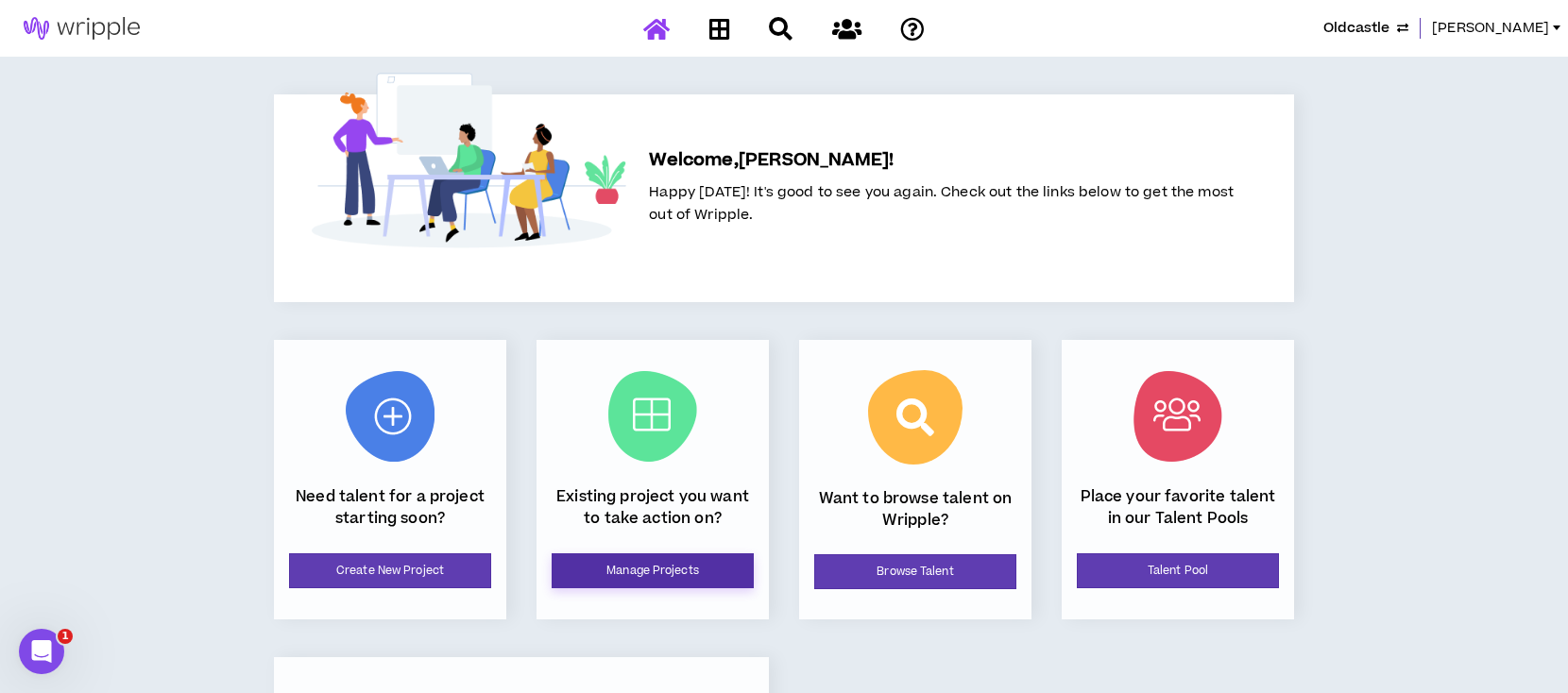
click at [702, 576] on link "Manage Projects" at bounding box center [652, 571] width 202 height 35
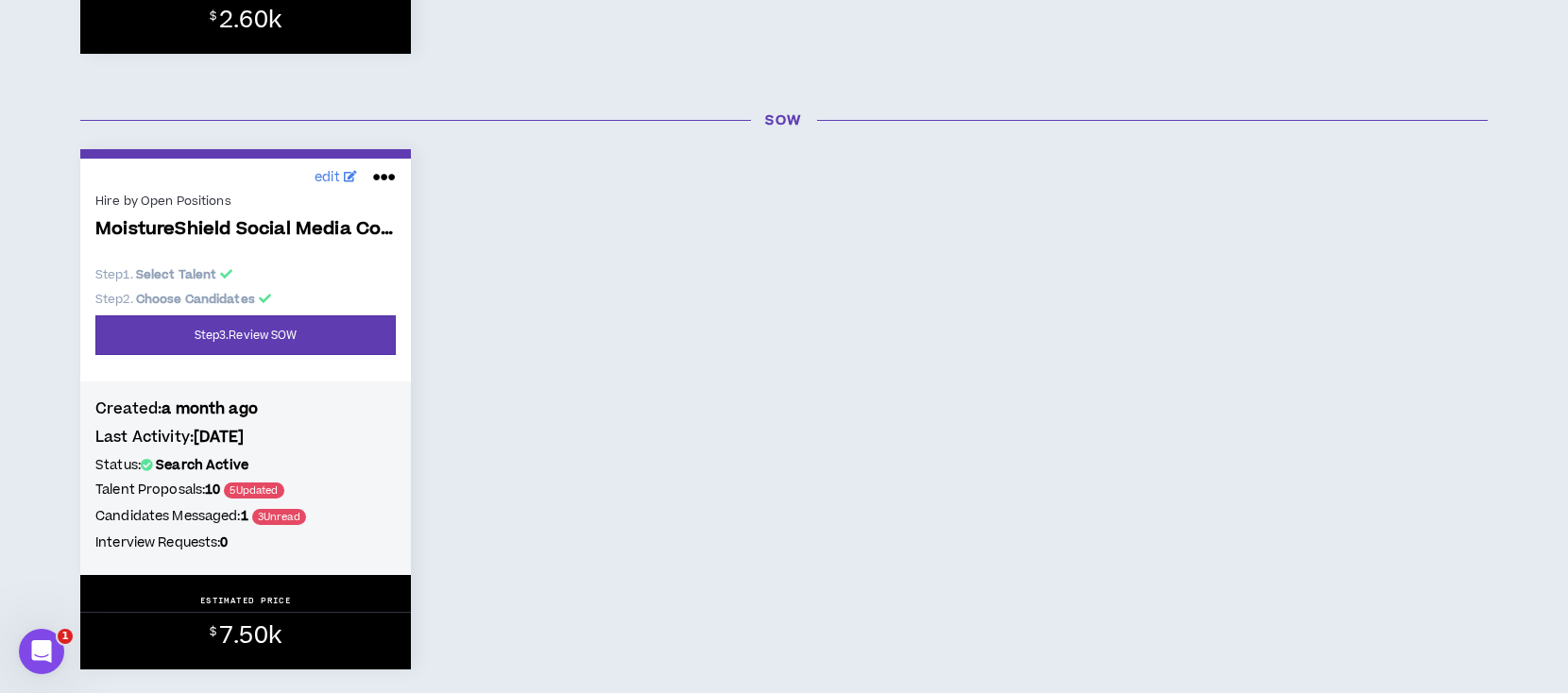
scroll to position [881, 0]
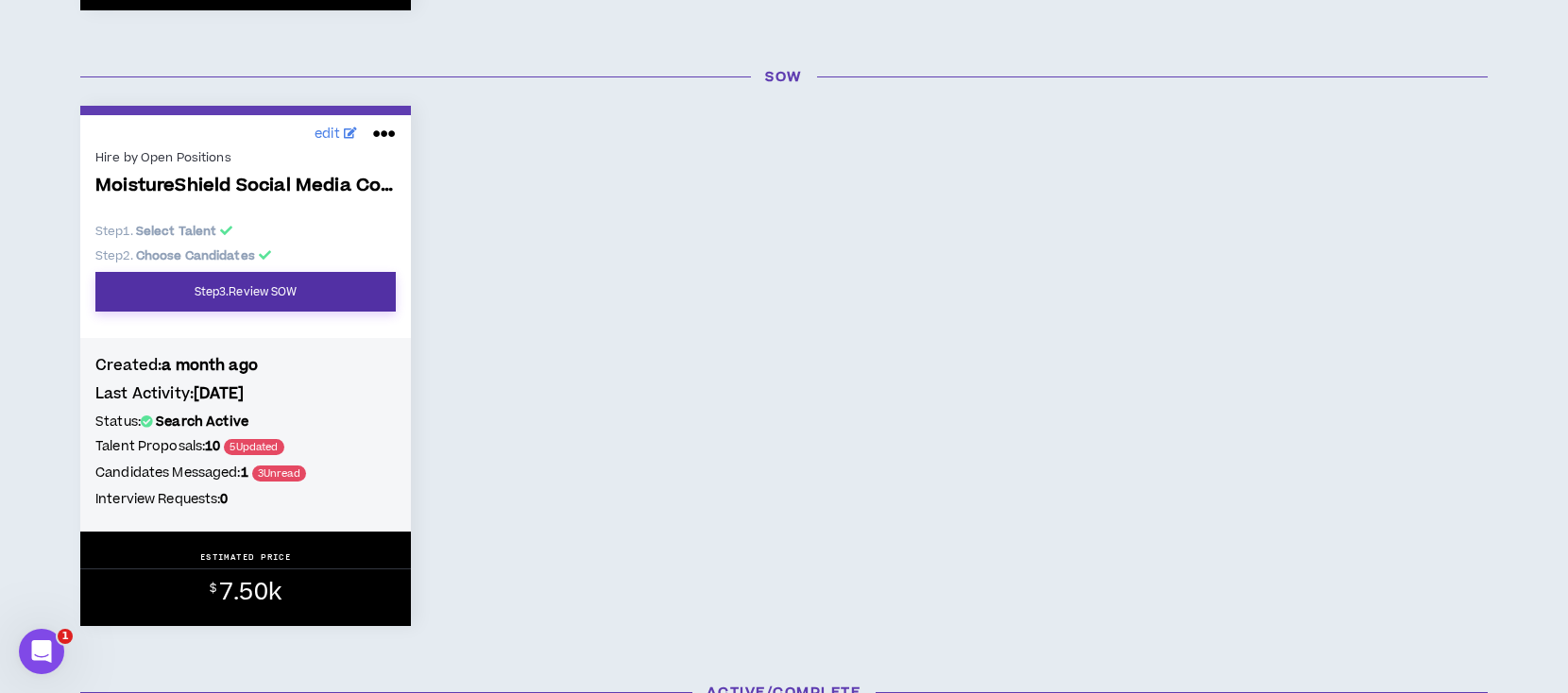
click at [212, 291] on link "Step 3 . Review SOW" at bounding box center [246, 292] width 300 height 40
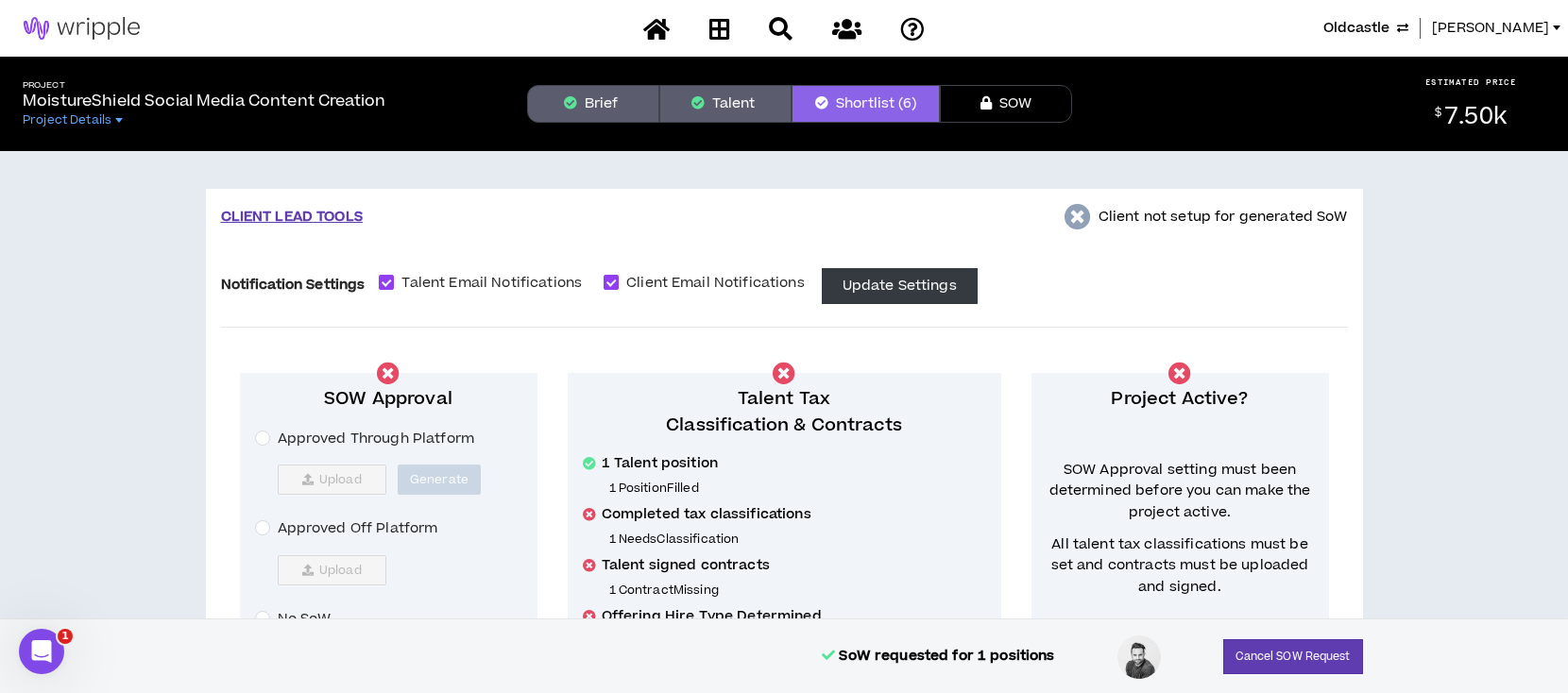
click at [730, 101] on button "Talent" at bounding box center [725, 104] width 132 height 38
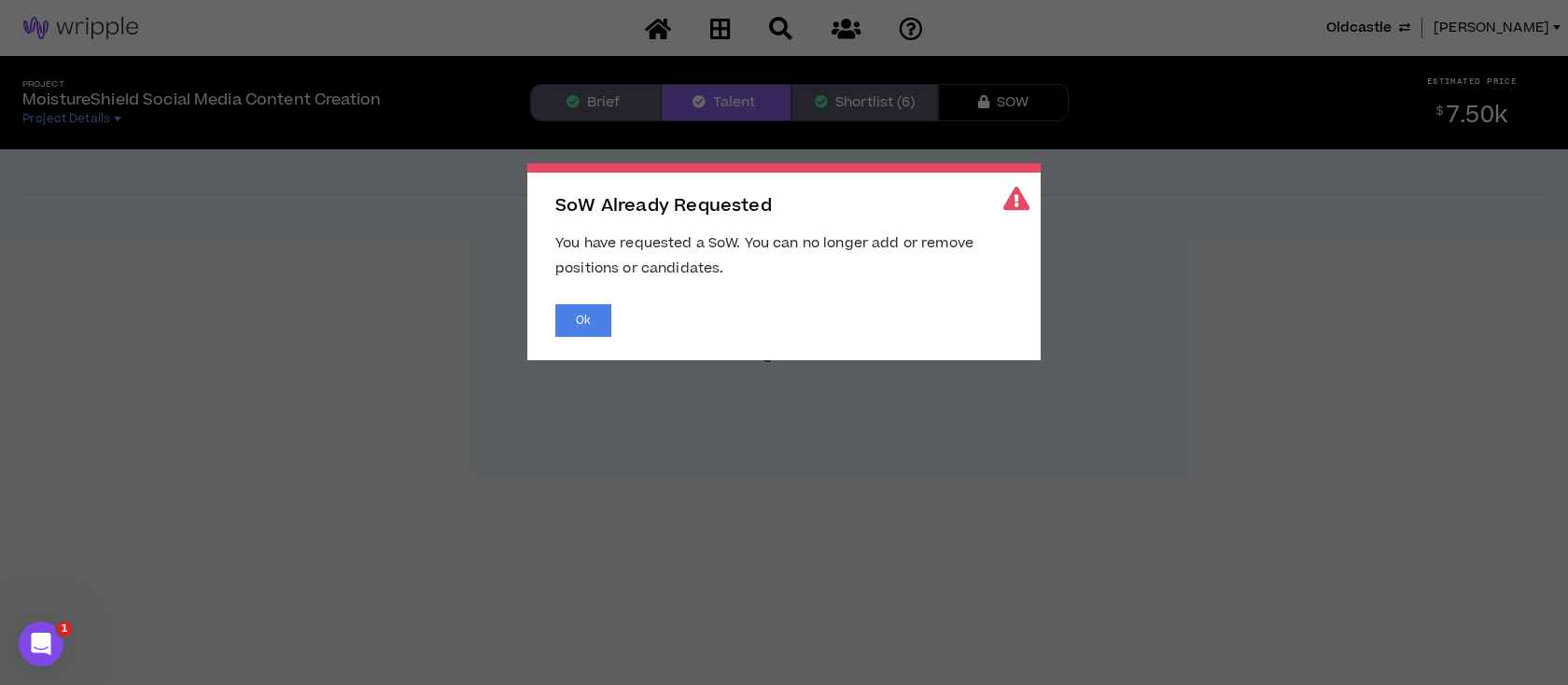
click at [862, 98] on span "SoW Already Requested You have requested a SoW. You can no longer add or remove…" at bounding box center [784, 342] width 1568 height 685
click at [586, 315] on button "Ok" at bounding box center [583, 320] width 56 height 32
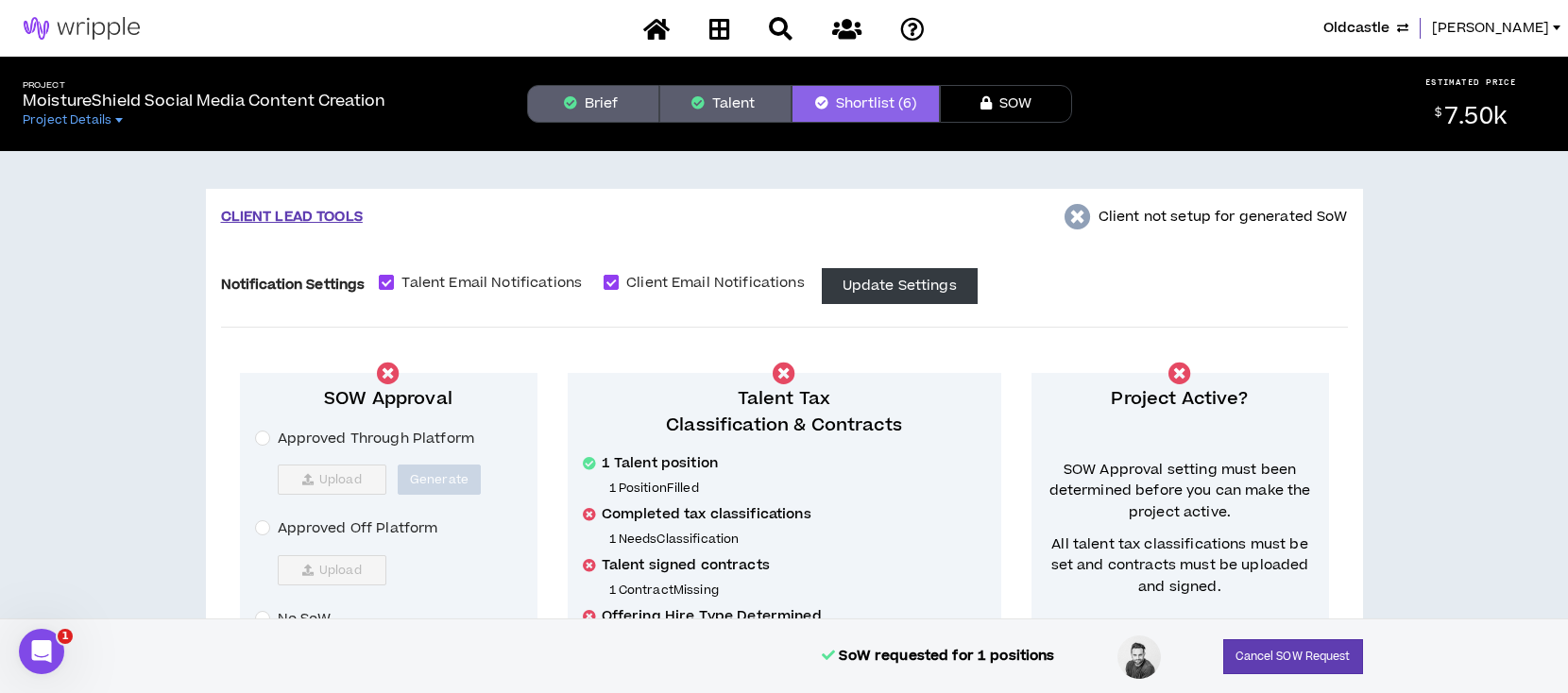
click at [593, 101] on button "Brief" at bounding box center [593, 104] width 132 height 38
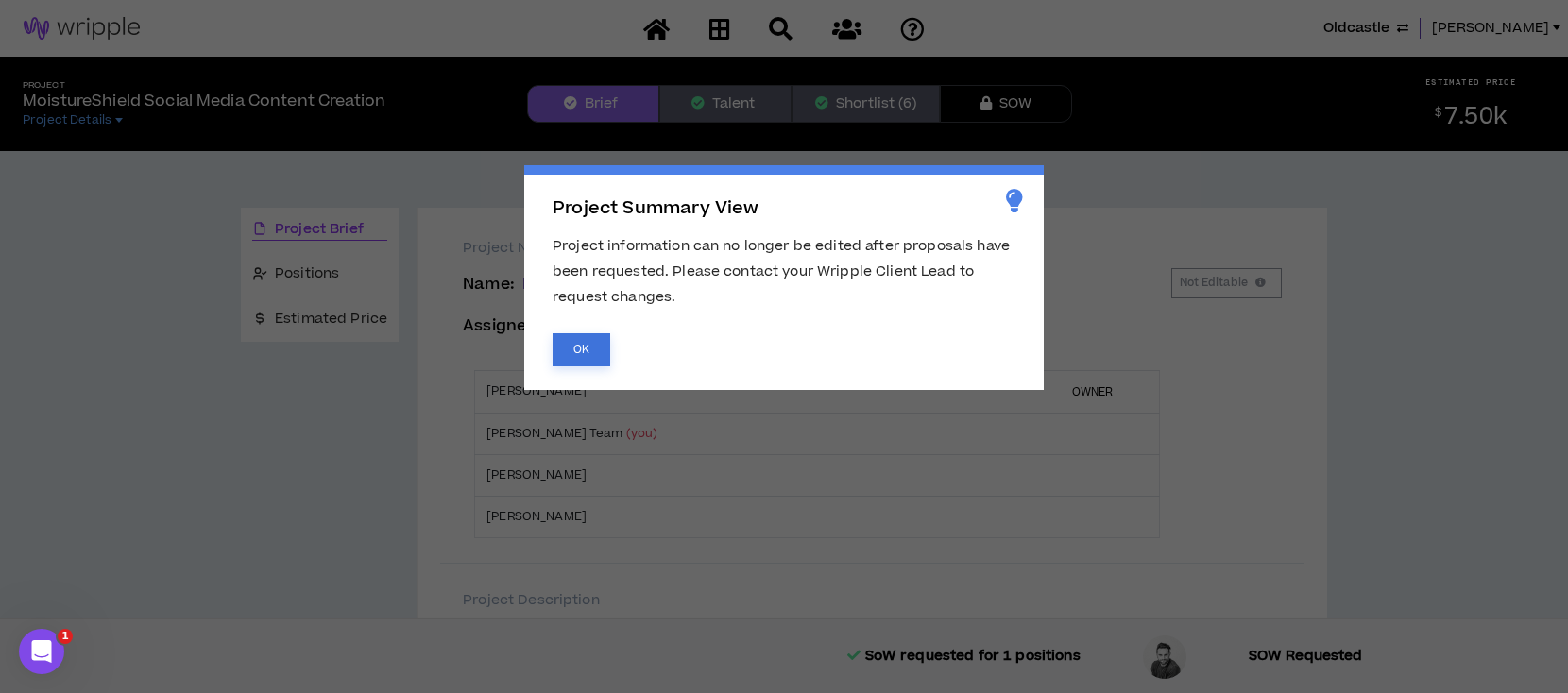
click at [597, 346] on button "OK" at bounding box center [582, 349] width 58 height 33
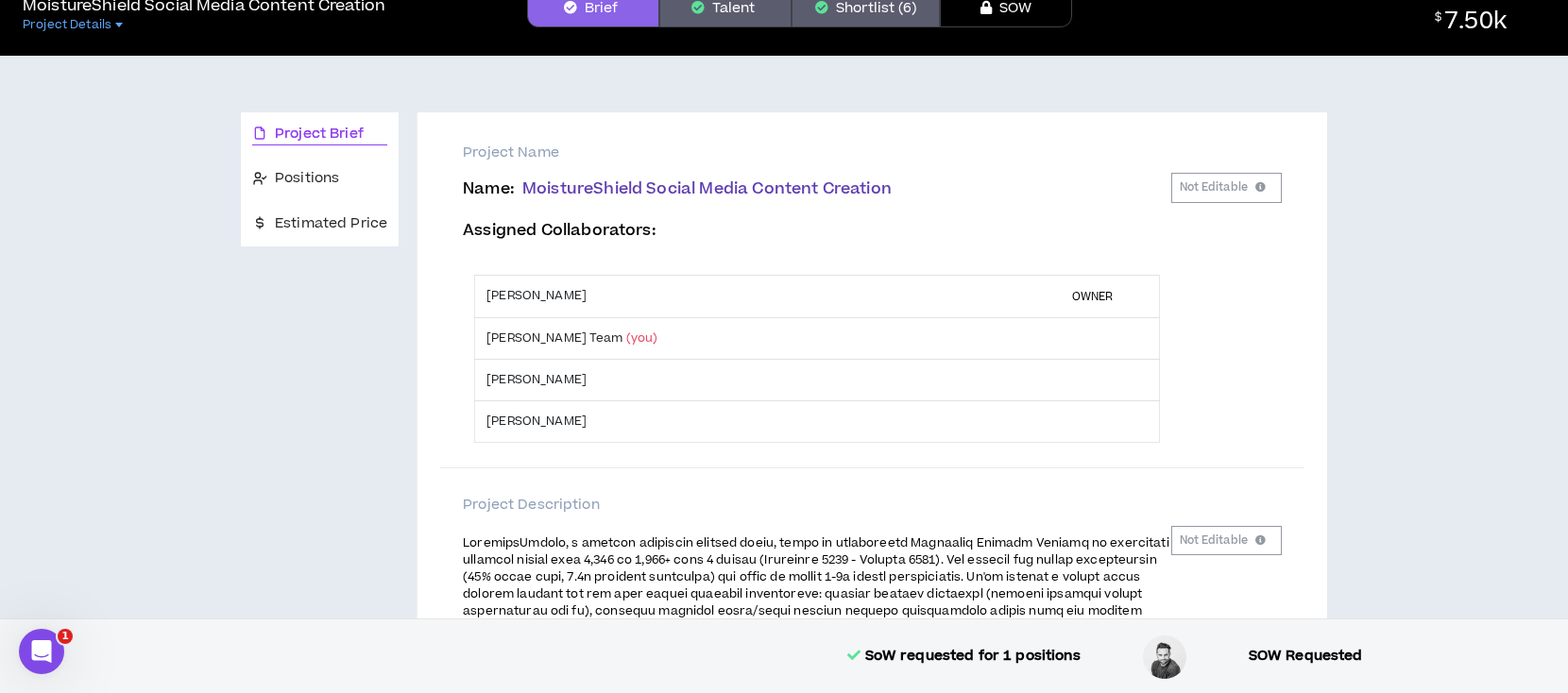
scroll to position [125, 0]
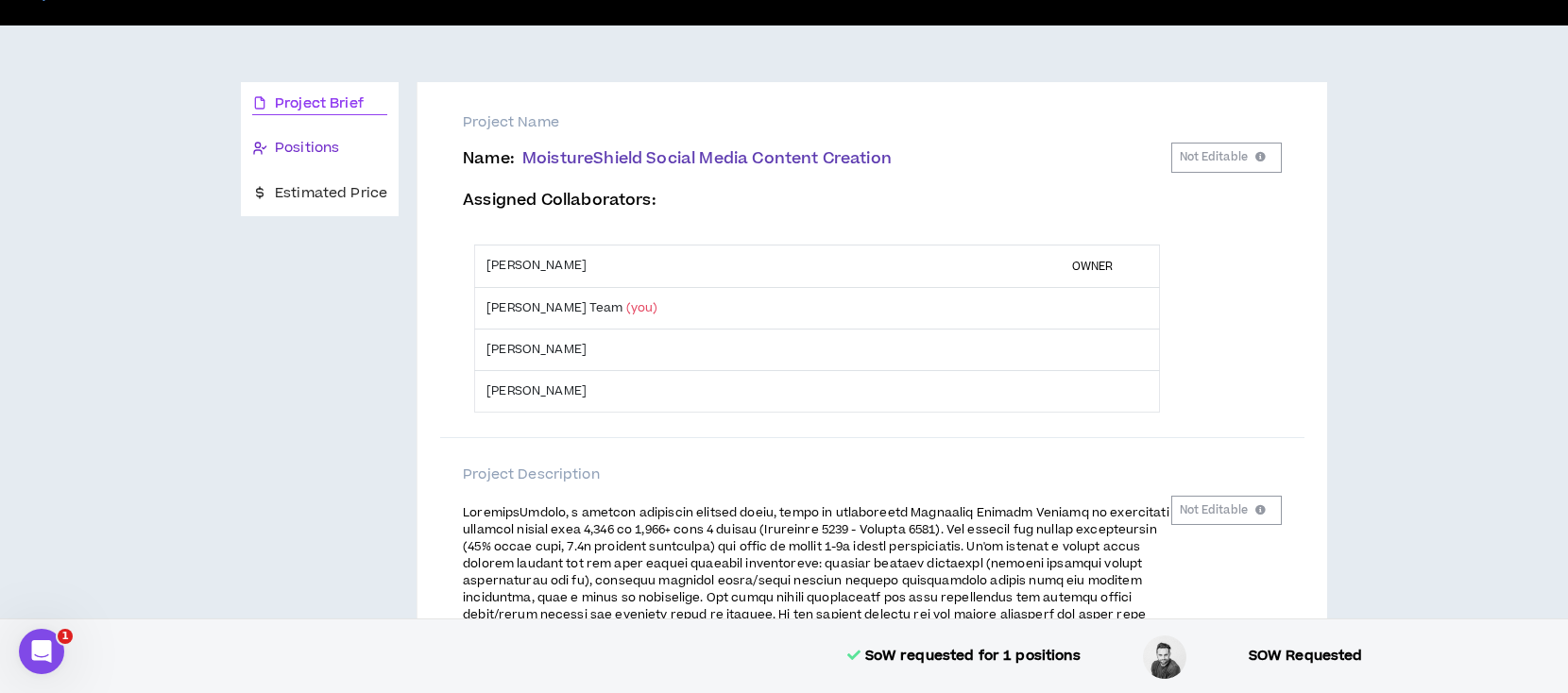
click at [323, 152] on span "Positions" at bounding box center [306, 148] width 65 height 21
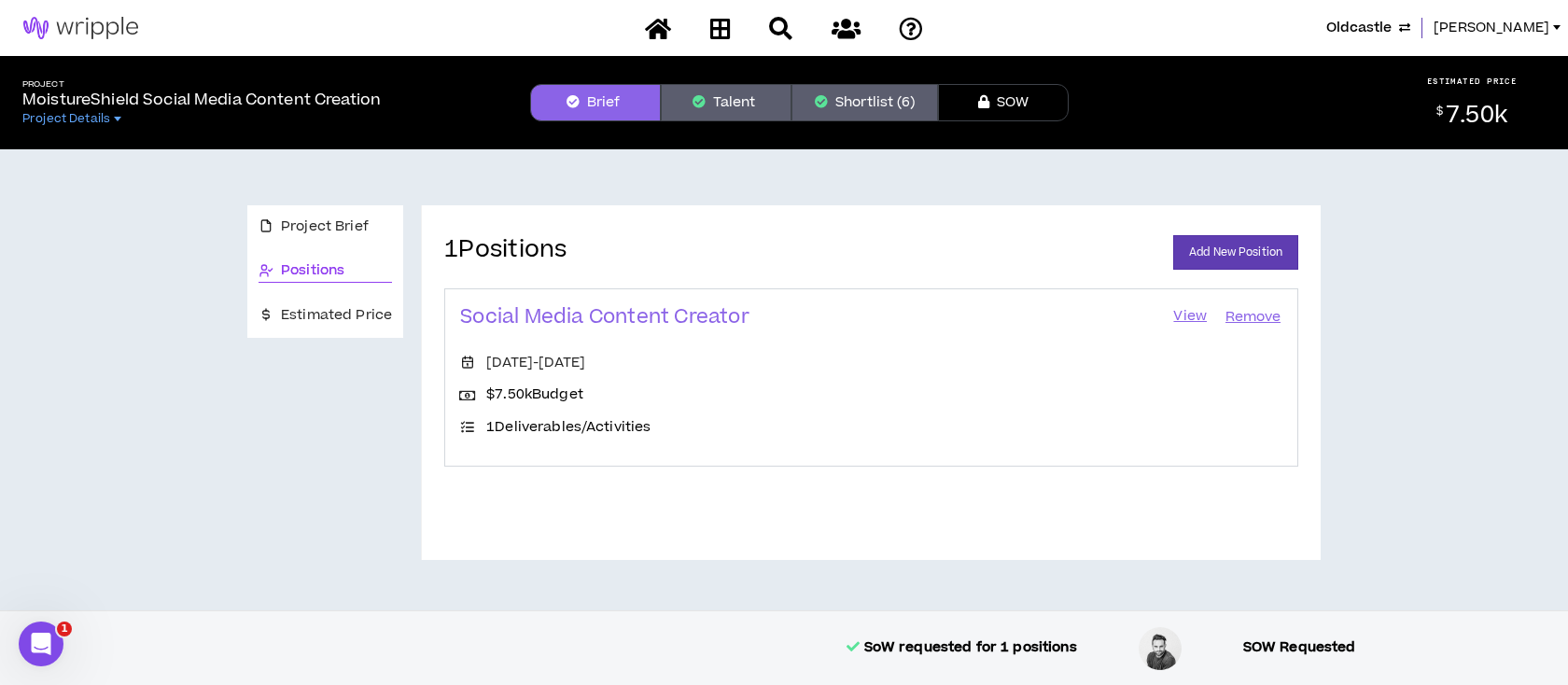
click at [1188, 314] on link "View" at bounding box center [1190, 317] width 37 height 27
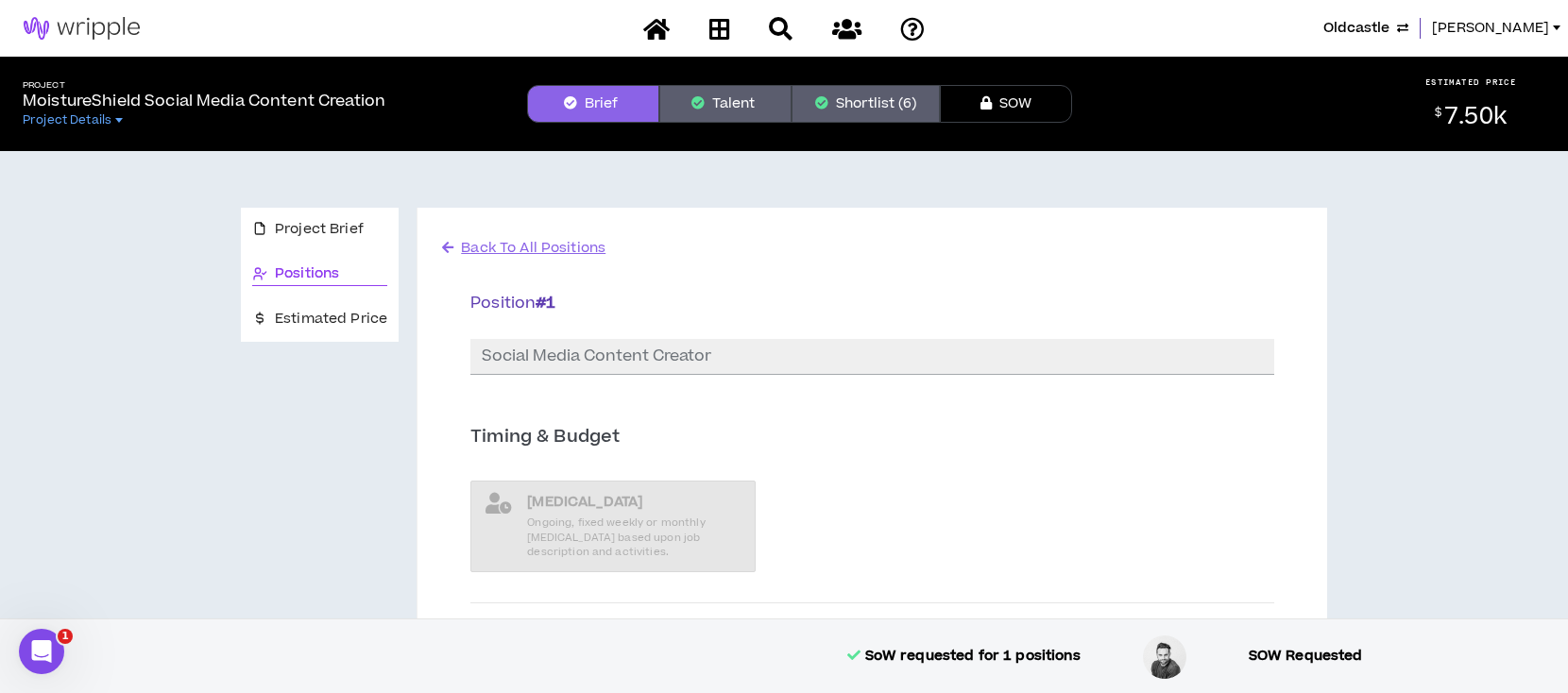
click at [477, 250] on span "Back To All Positions" at bounding box center [533, 248] width 144 height 20
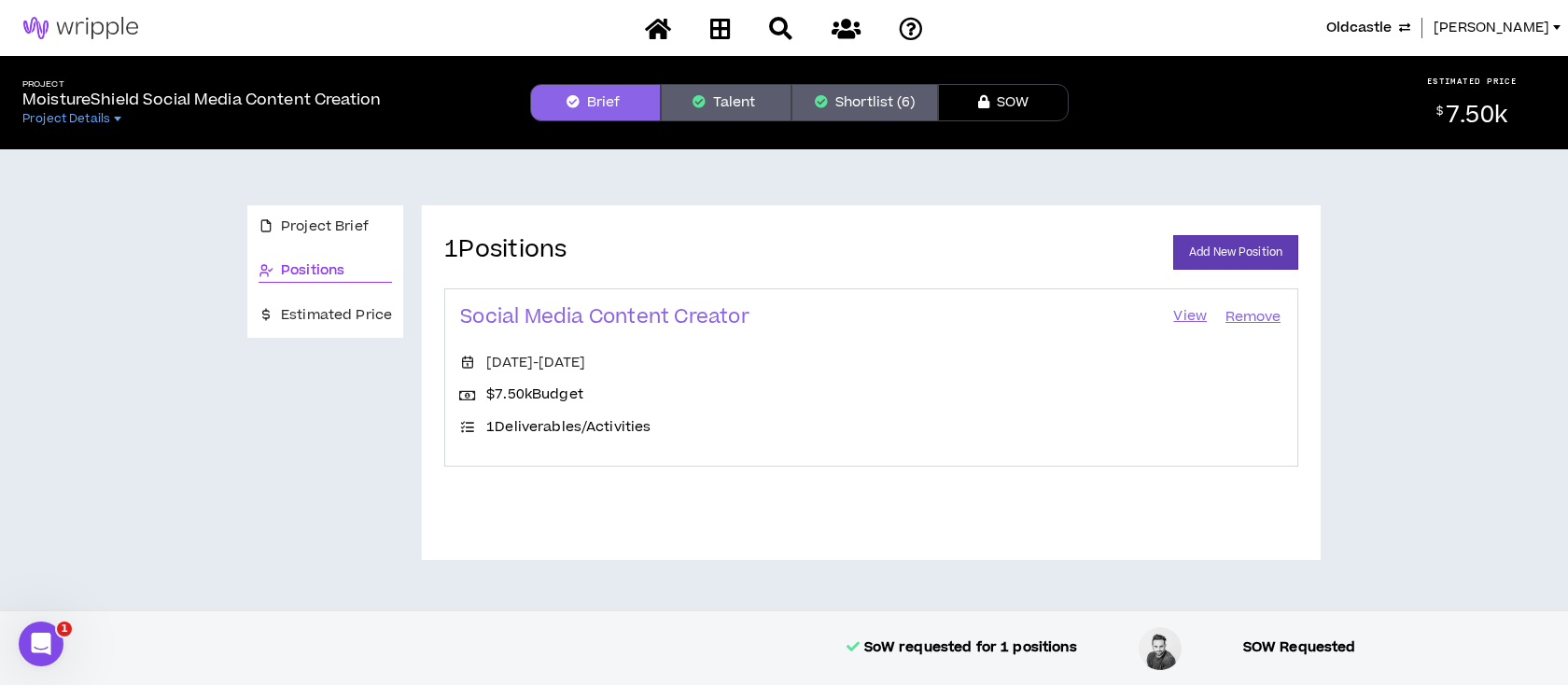
click at [825, 93] on button "Shortlist (6)" at bounding box center [865, 103] width 146 height 37
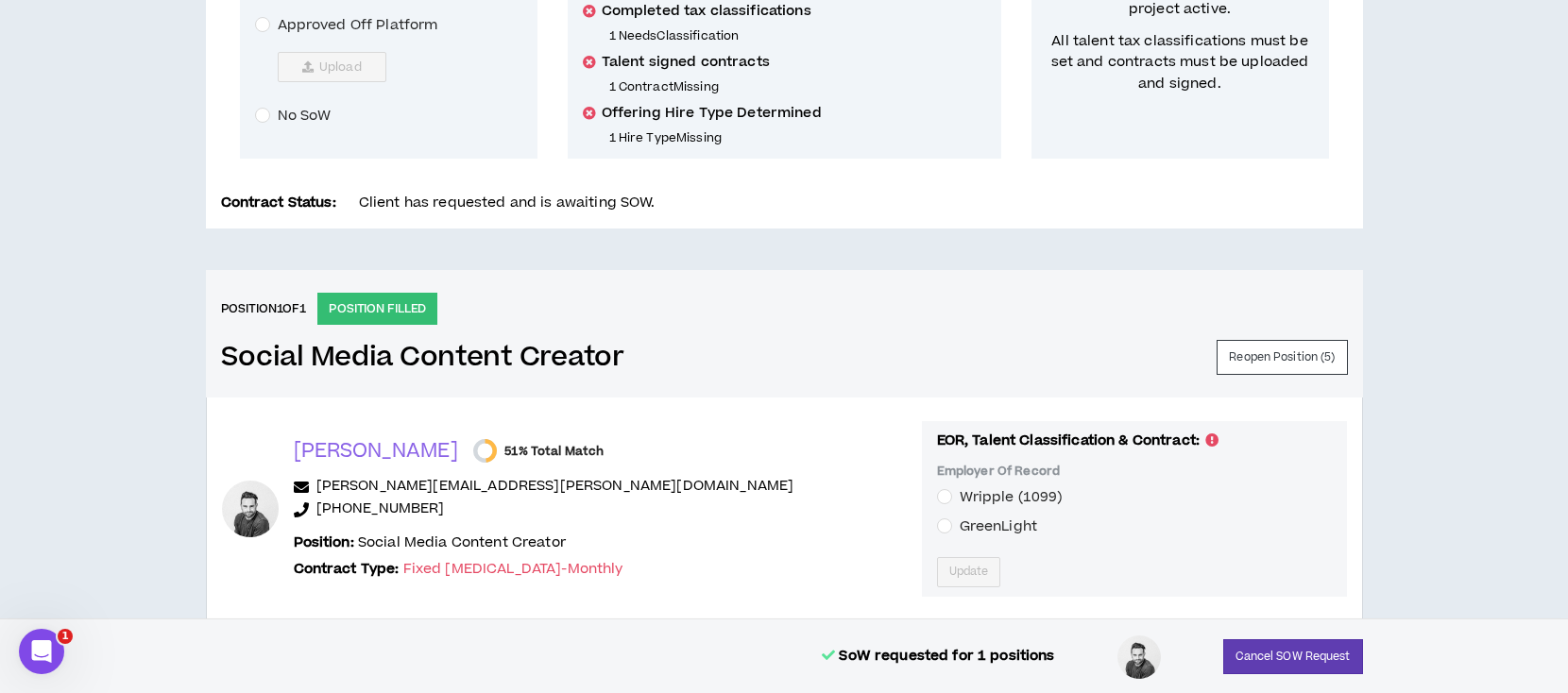
scroll to position [629, 0]
